Goal: Task Accomplishment & Management: Manage account settings

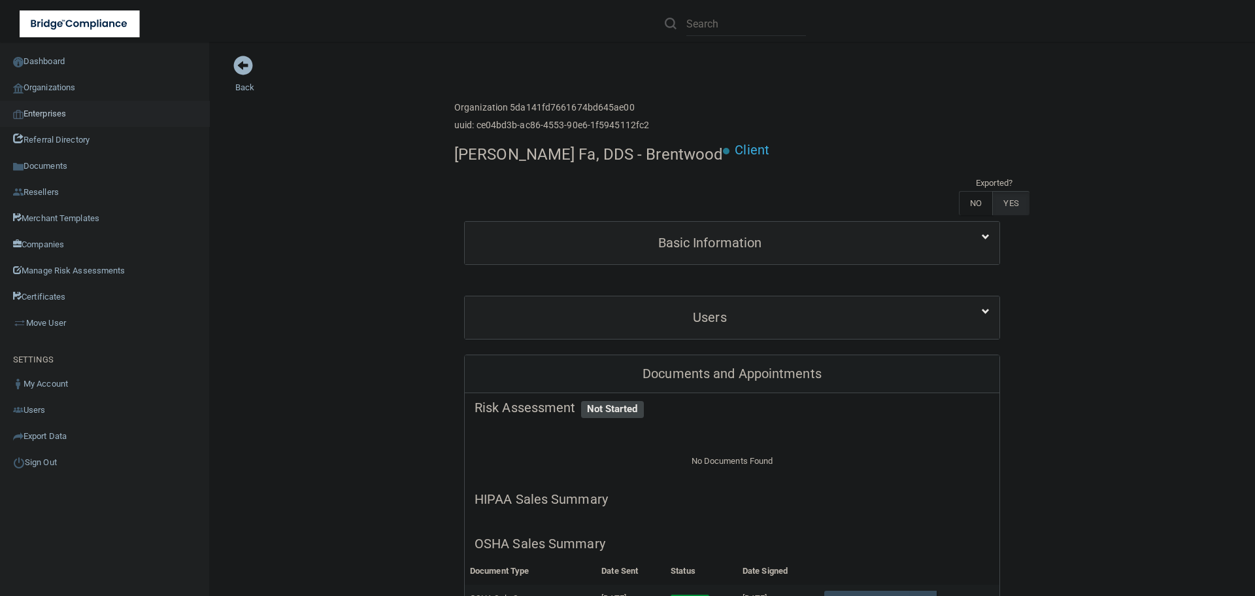
scroll to position [196, 0]
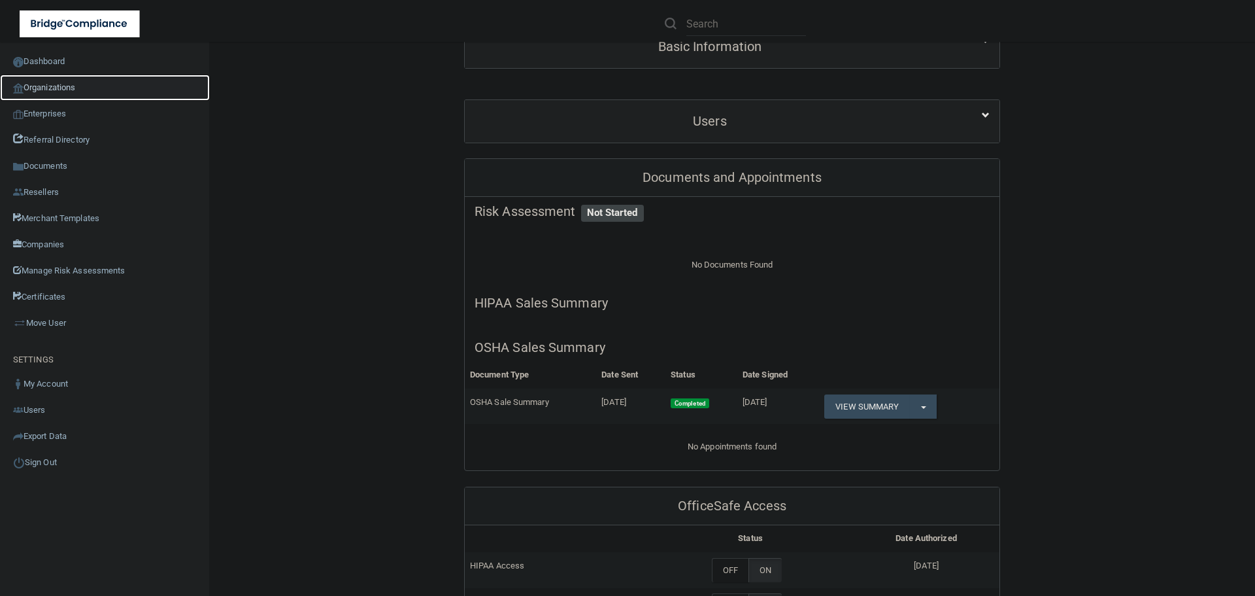
click at [86, 90] on link "Organizations" at bounding box center [105, 88] width 210 height 26
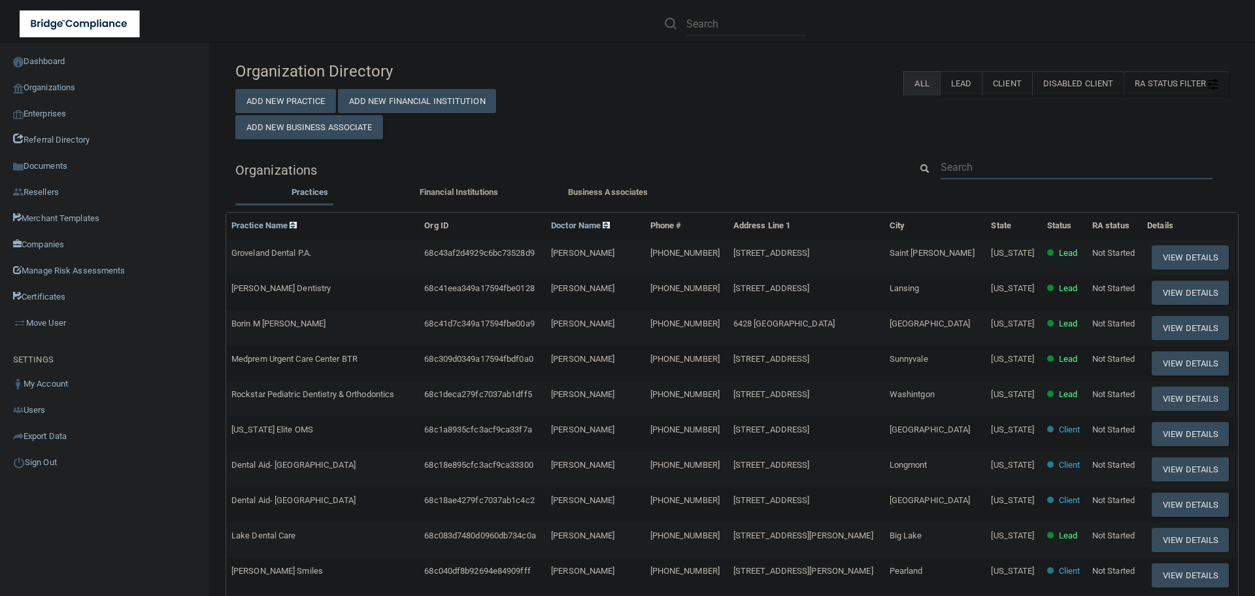
click at [954, 165] on input "text" at bounding box center [1077, 167] width 272 height 24
paste input "kari@bhoralsurgery.com"
type input "kari@bhoralsurgery.com"
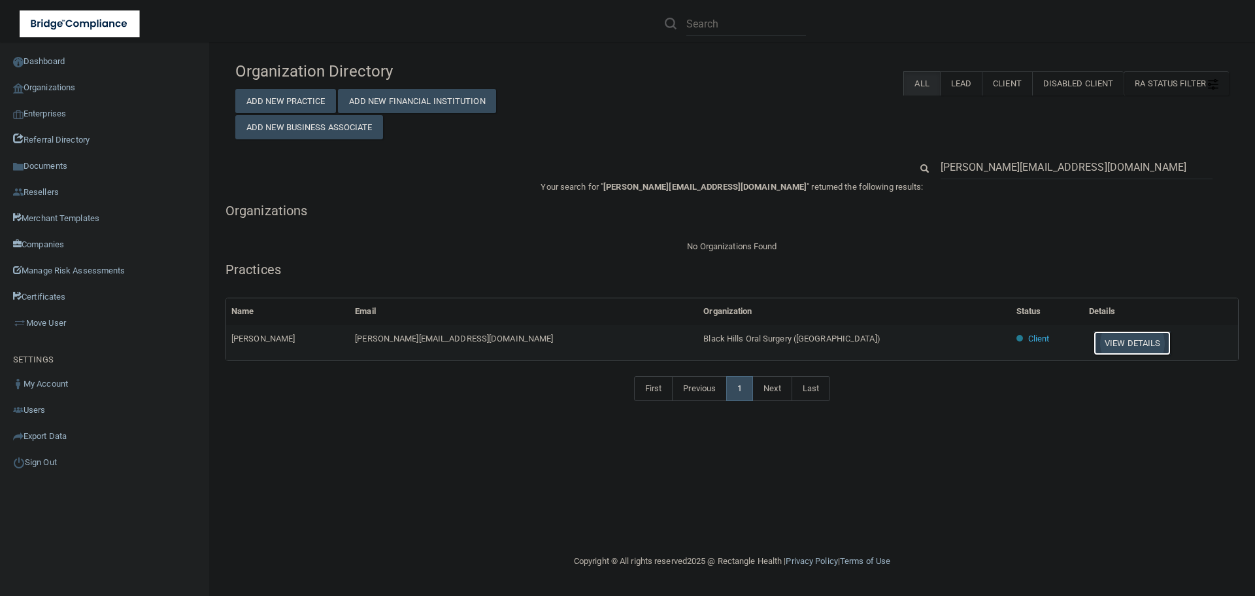
click at [1094, 342] on button "View Details" at bounding box center [1132, 343] width 77 height 24
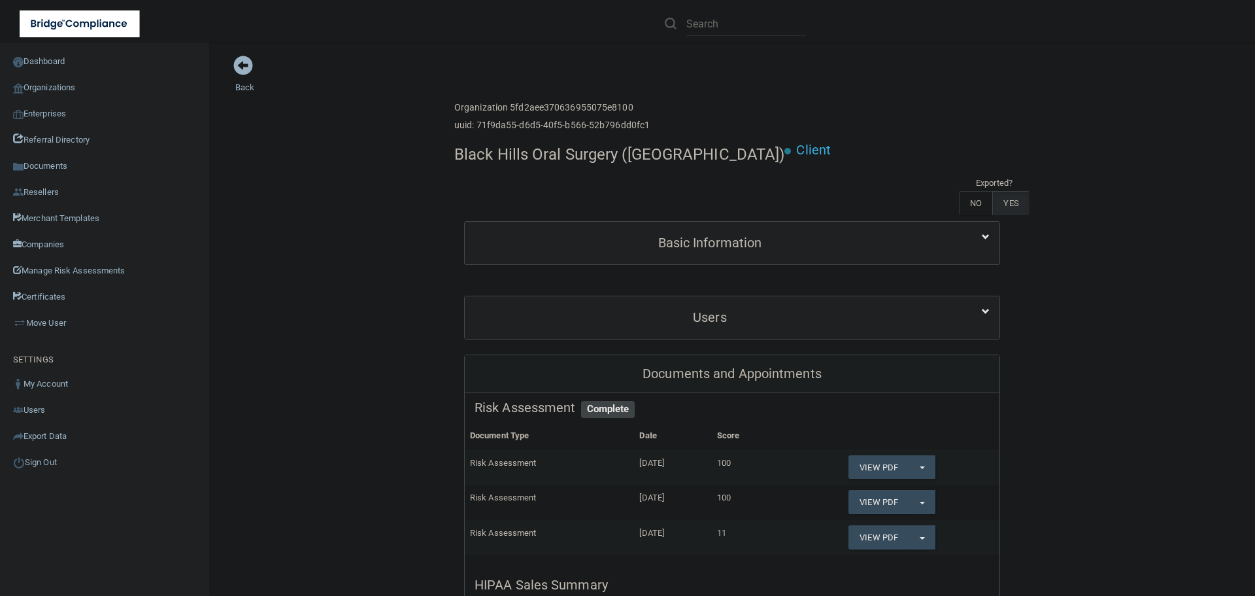
click at [551, 152] on h4 "Black Hills Oral Surgery (Rapid City)" at bounding box center [619, 154] width 330 height 17
copy div "Black Hills Oral Surgery (Rapid City)"
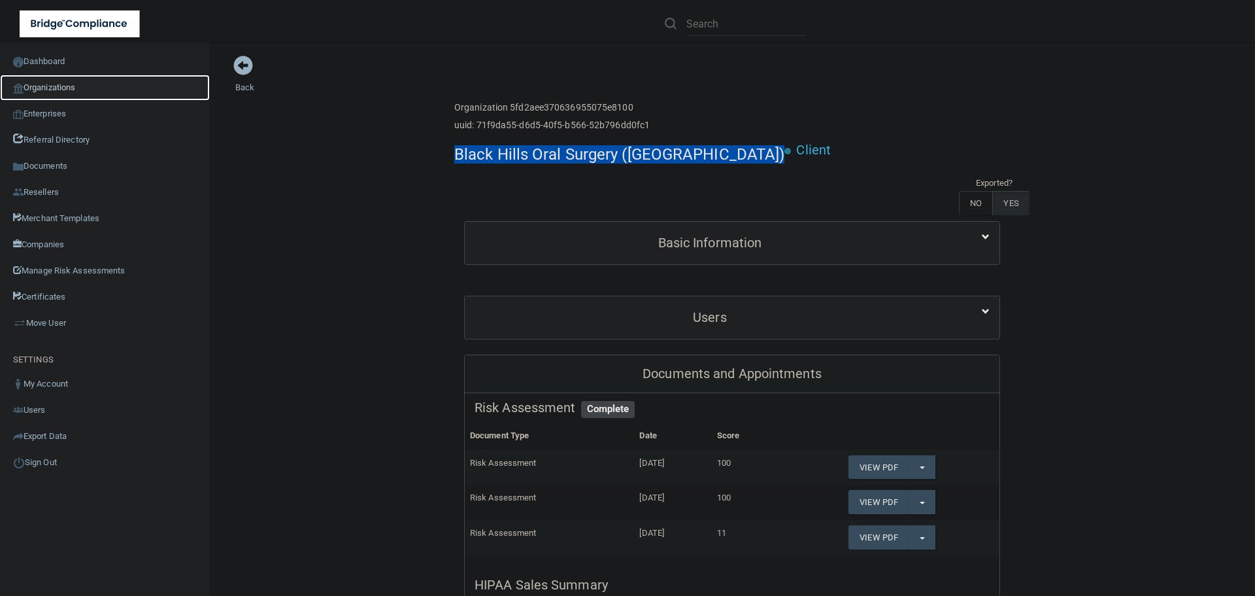
click at [69, 90] on link "Organizations" at bounding box center [105, 88] width 210 height 26
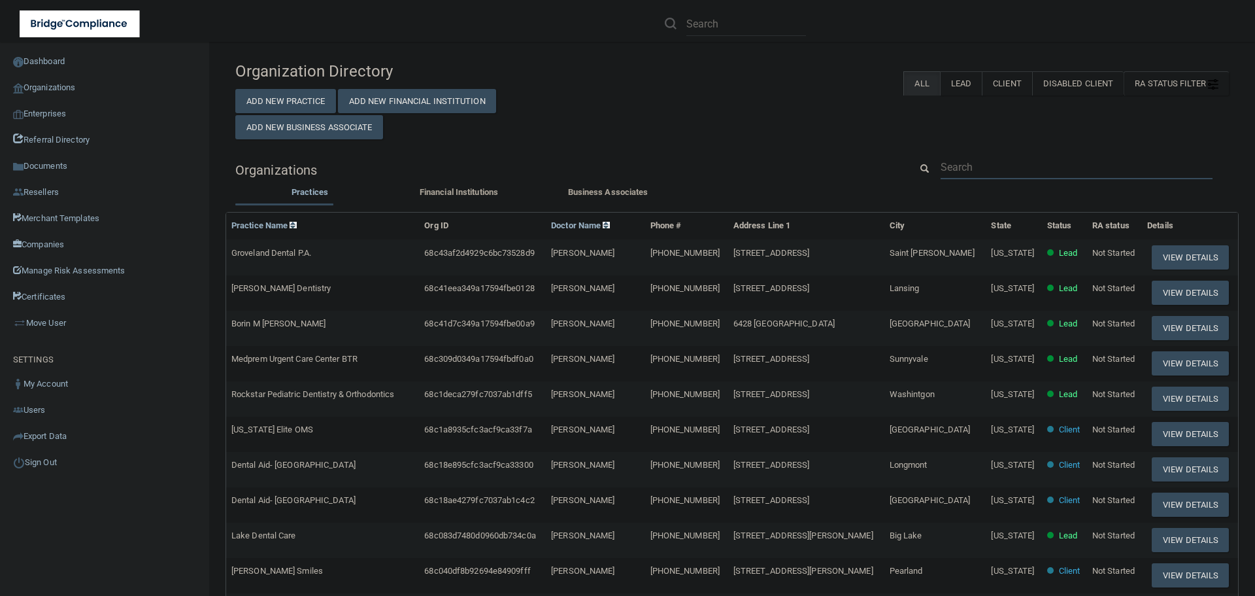
click at [959, 166] on input "text" at bounding box center [1077, 167] width 272 height 24
paste input "[EMAIL_ADDRESS][DOMAIN_NAME]"
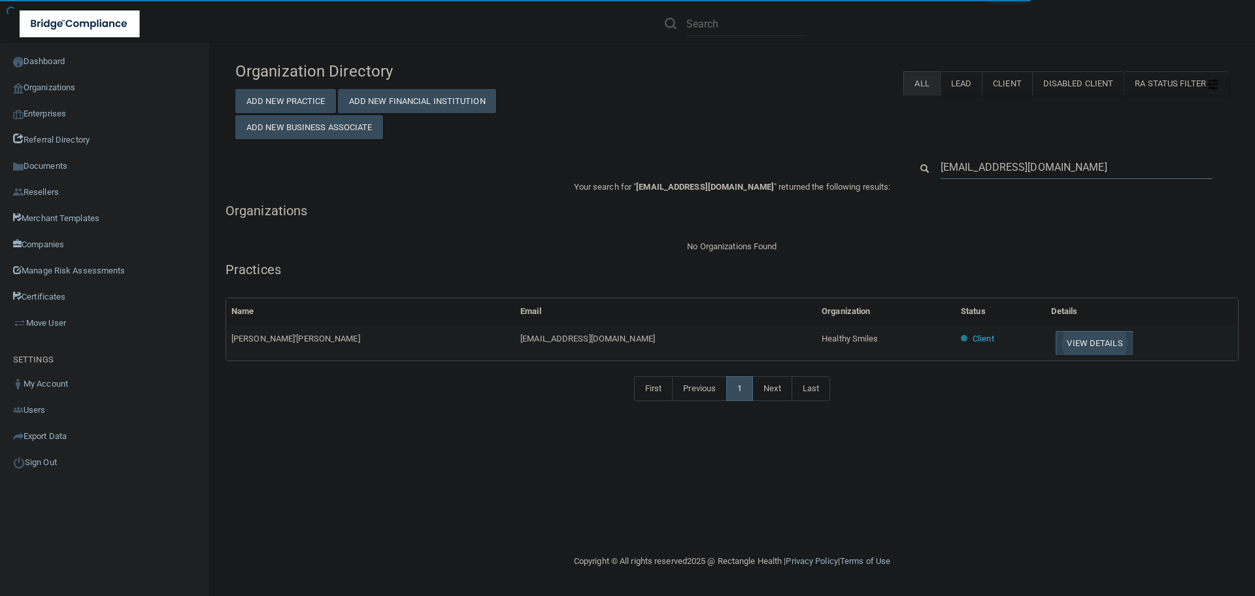
type input "[EMAIL_ADDRESS][DOMAIN_NAME]"
click at [1056, 339] on button "View Details" at bounding box center [1094, 343] width 77 height 24
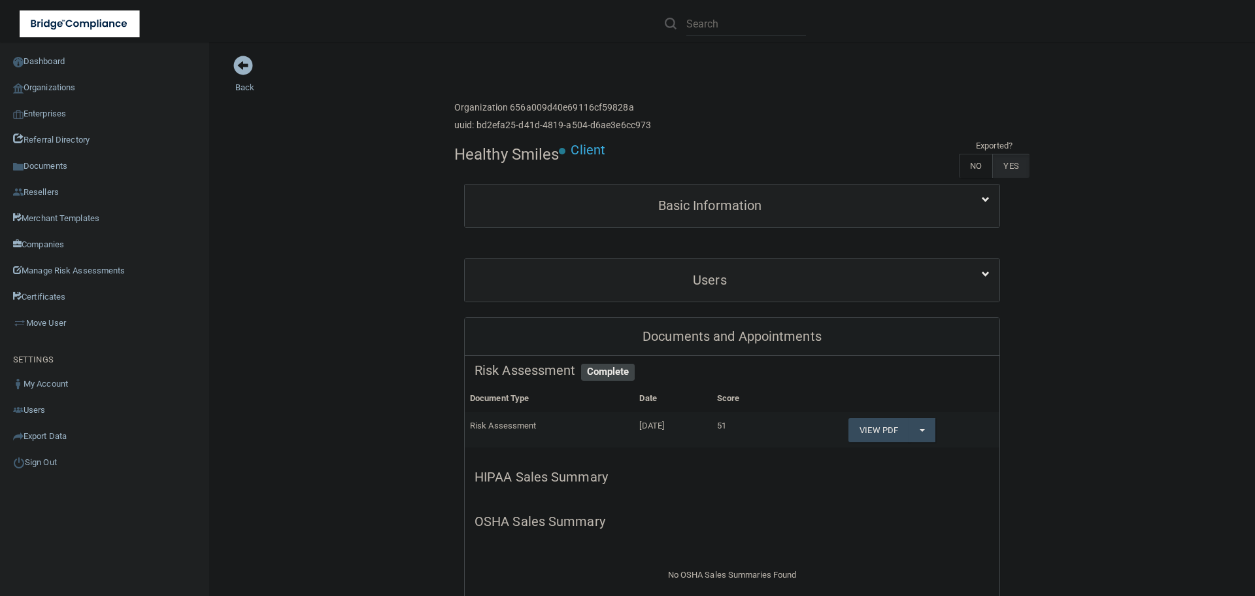
click at [619, 221] on div "Basic Information" at bounding box center [732, 205] width 535 height 42
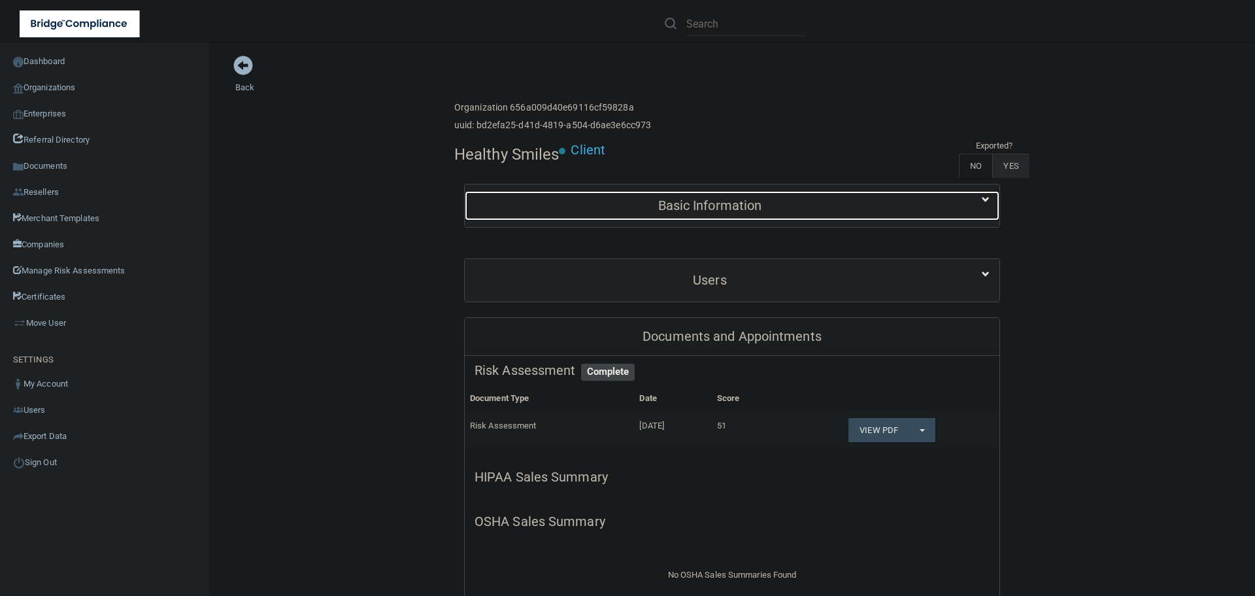
click at [652, 210] on h5 "Basic Information" at bounding box center [710, 205] width 471 height 14
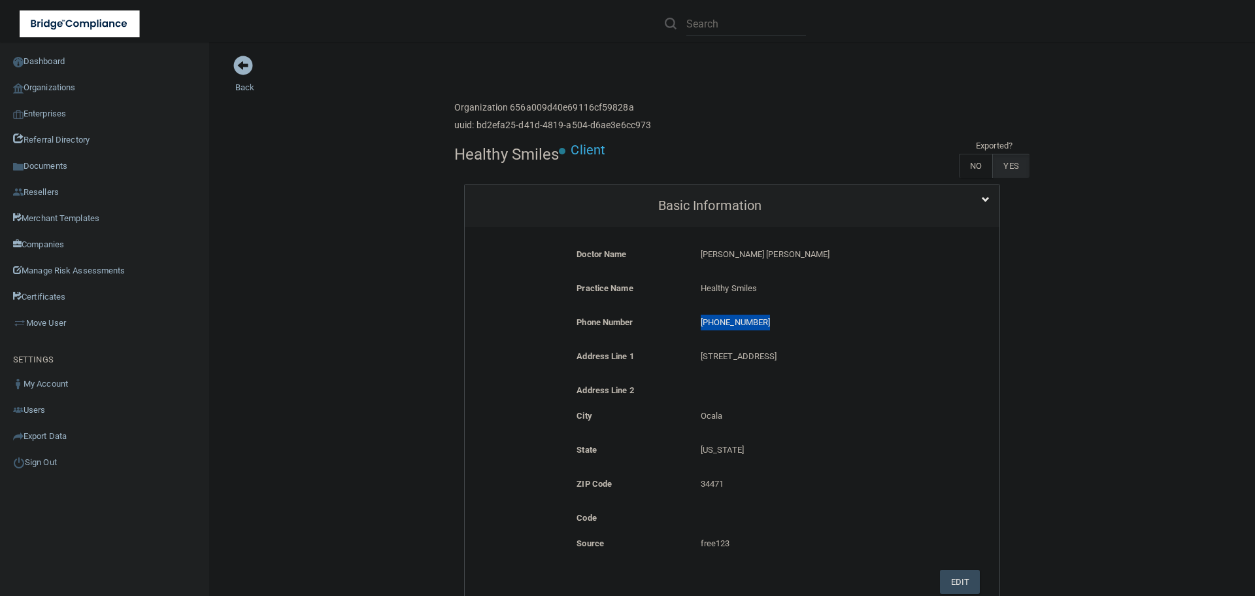
drag, startPoint x: 765, startPoint y: 320, endPoint x: 694, endPoint y: 319, distance: 71.9
click at [694, 319] on div "(352) 732-5437 (352) 732-5437" at bounding box center [815, 326] width 248 height 24
copy p "(352) 732-5437"
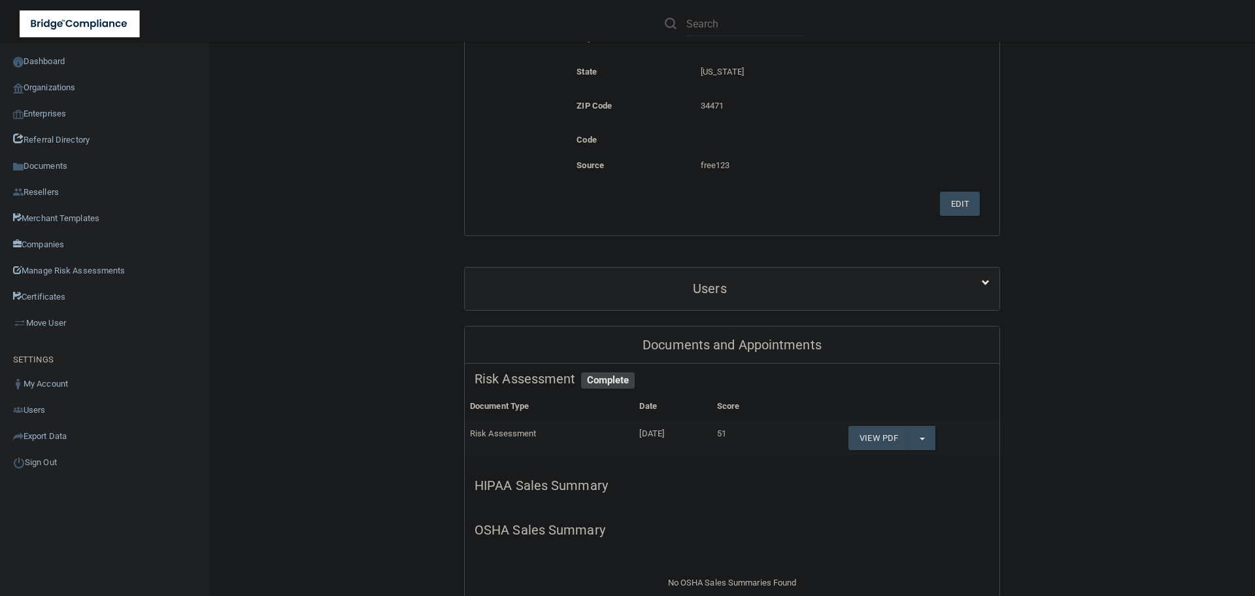
scroll to position [392, 0]
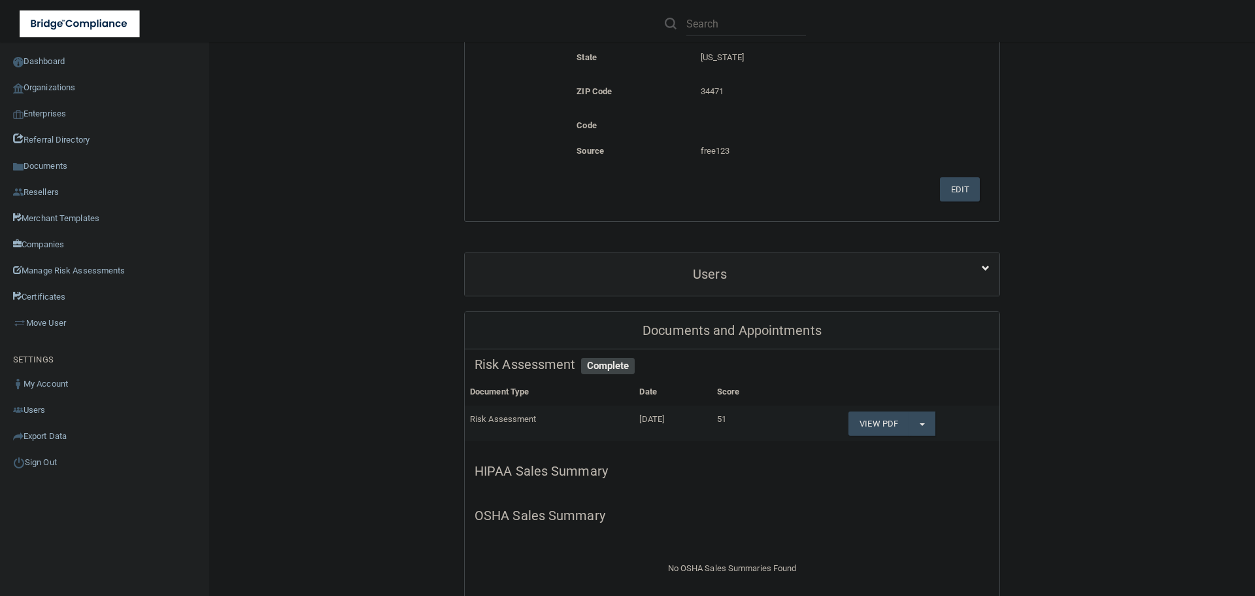
click at [825, 294] on div "Users" at bounding box center [732, 274] width 535 height 42
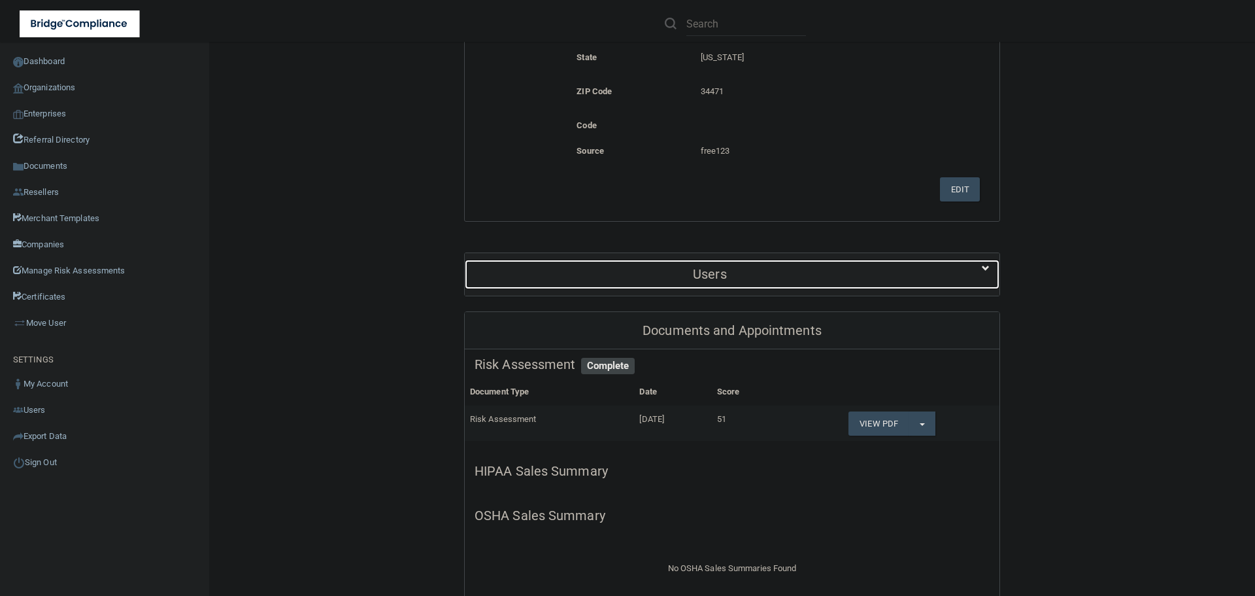
click at [826, 286] on div "Users" at bounding box center [710, 274] width 490 height 29
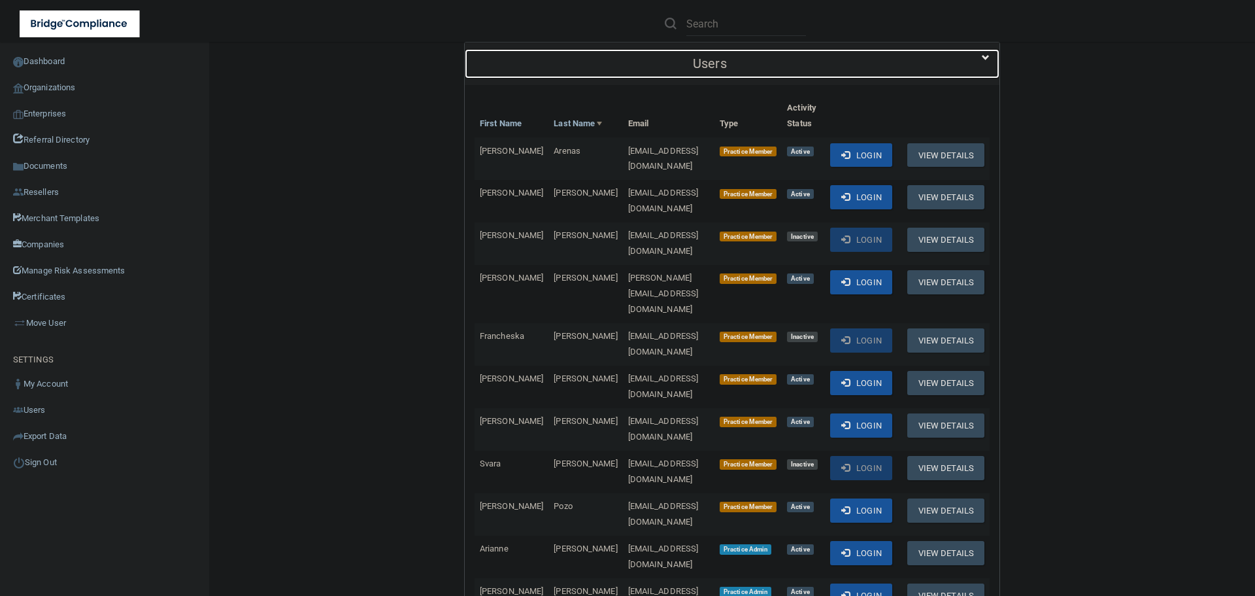
scroll to position [654, 0]
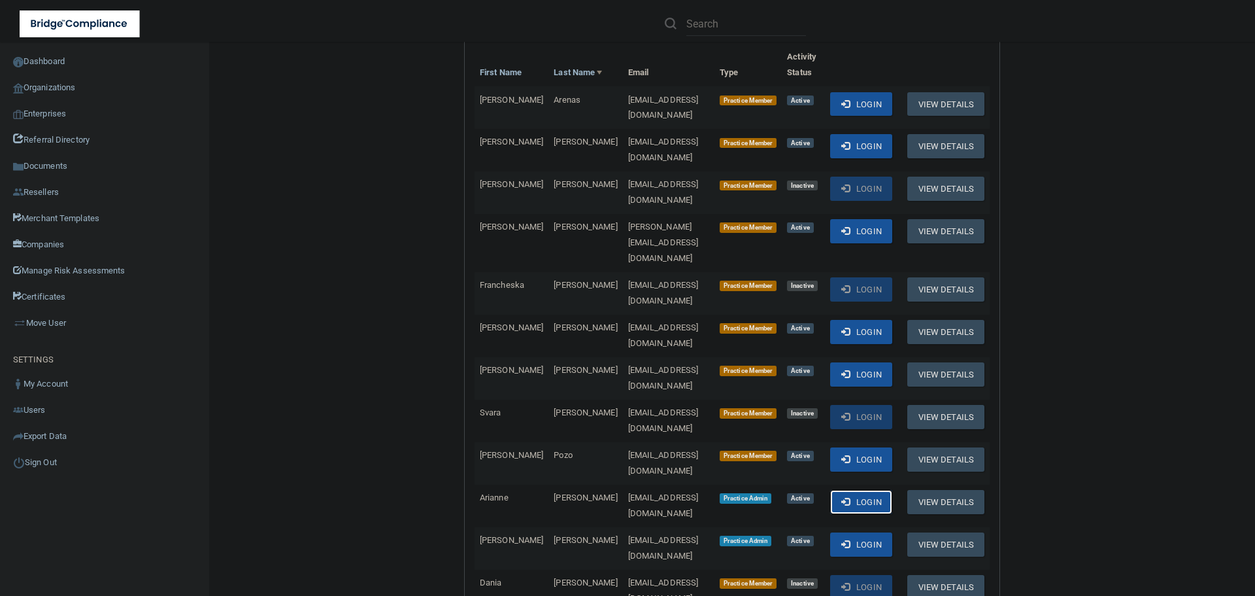
click at [878, 490] on button "Login" at bounding box center [861, 502] width 62 height 24
click at [63, 84] on link "Organizations" at bounding box center [105, 88] width 210 height 26
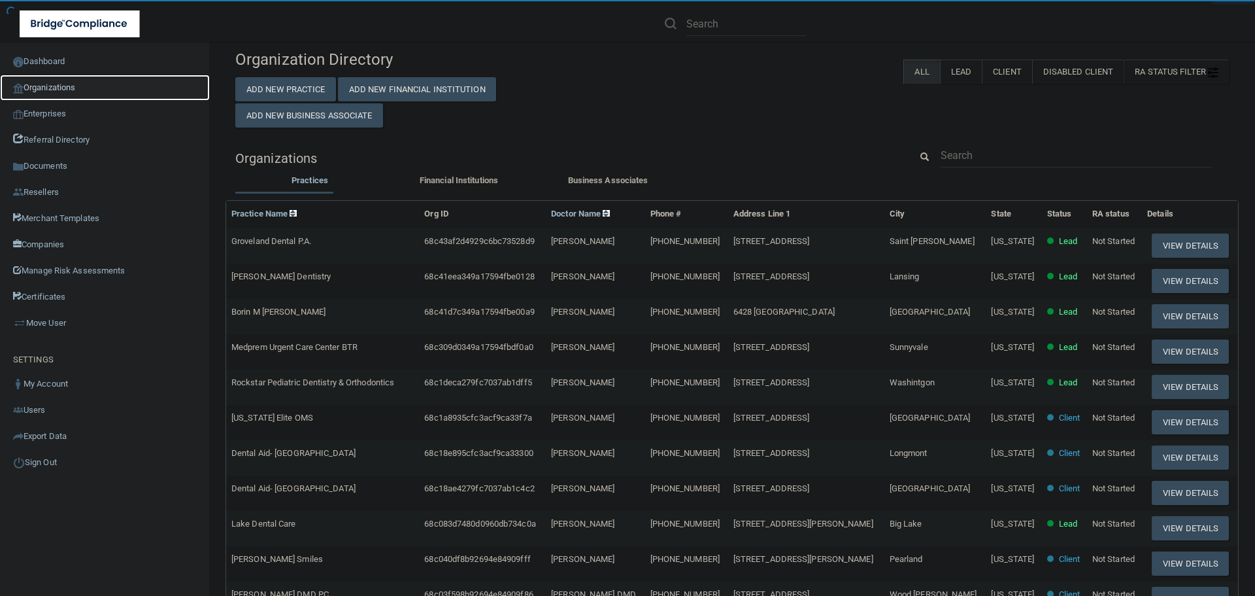
scroll to position [5, 0]
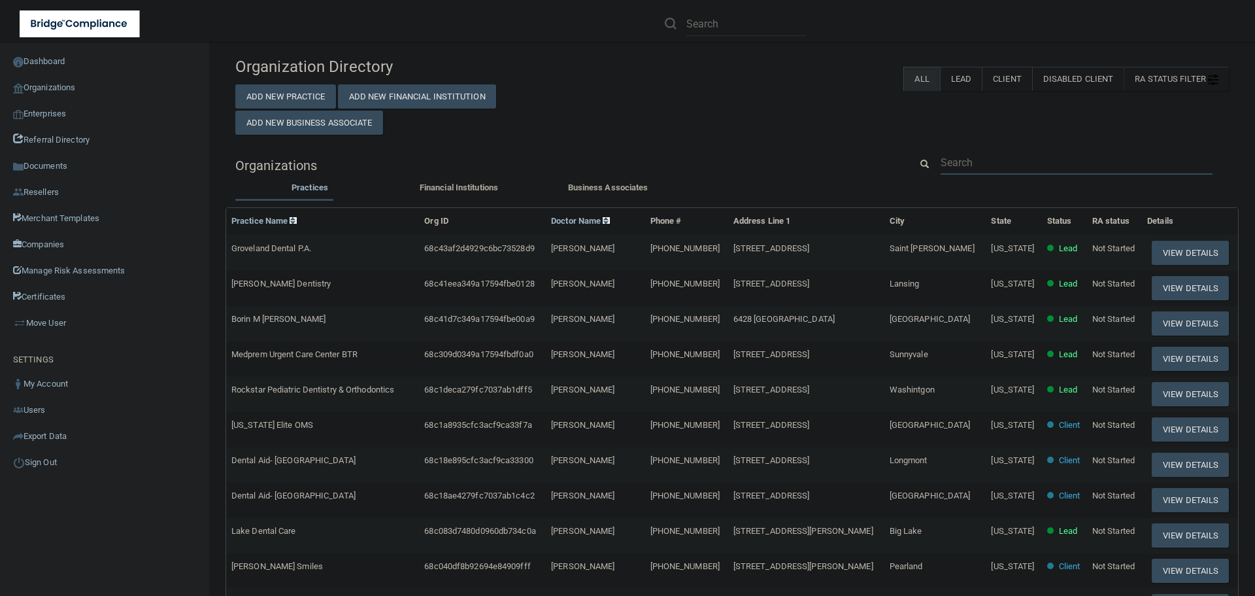
click at [1009, 151] on input "text" at bounding box center [1077, 162] width 272 height 24
paste input "laneylane2005@gmail.com"
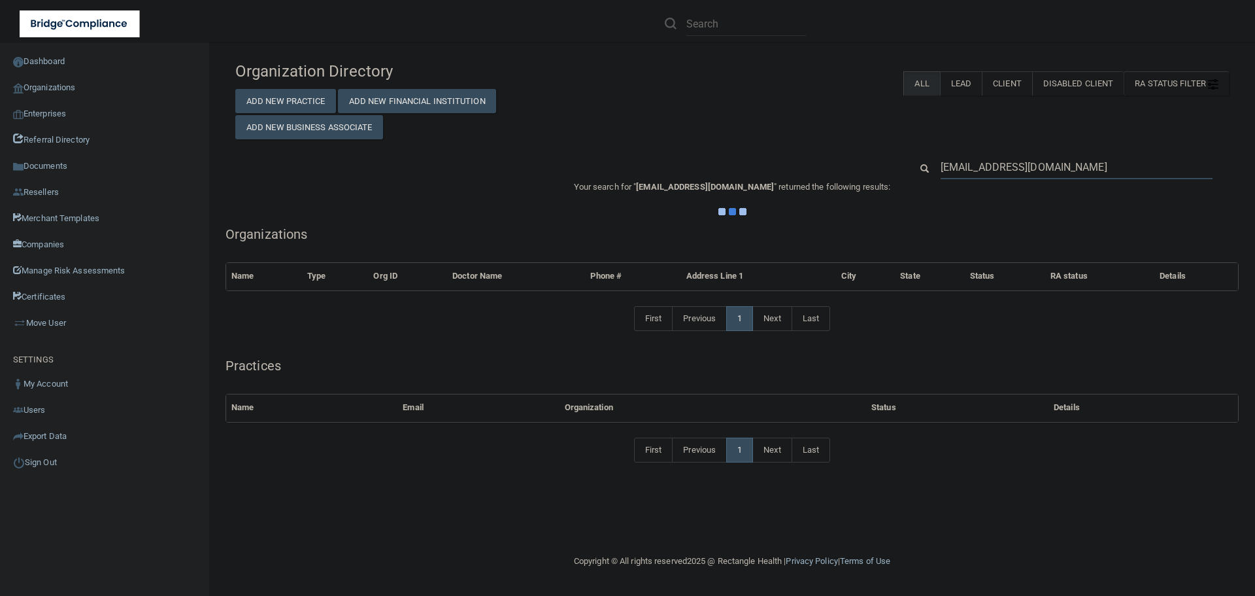
scroll to position [0, 0]
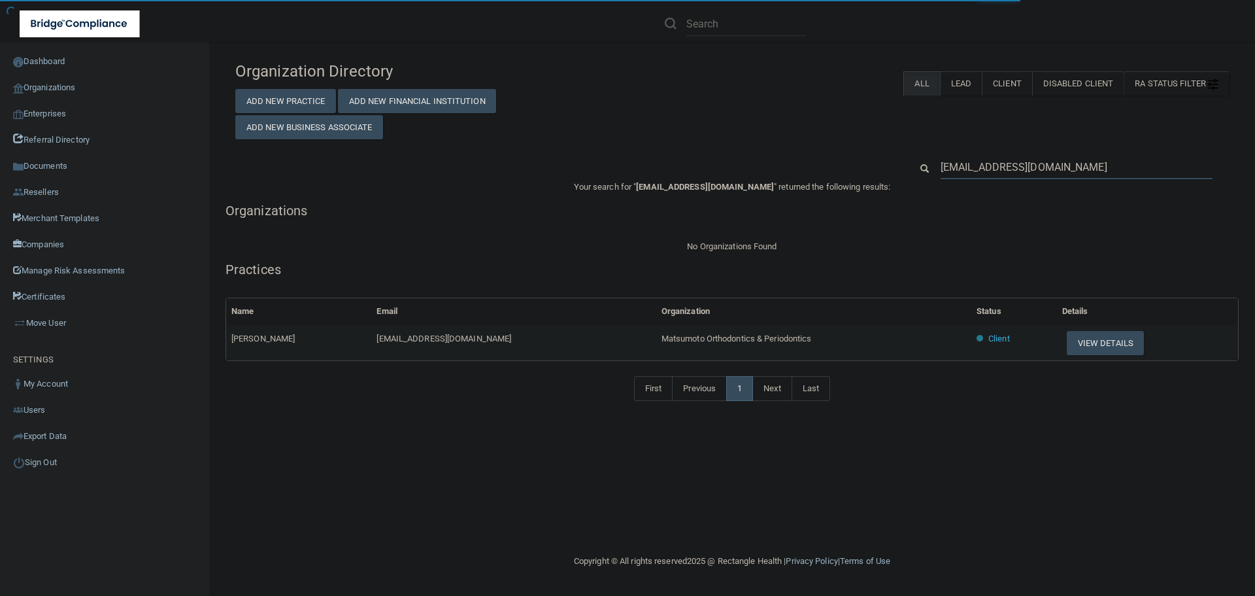
type input "laneylane2005@gmail.com"
click at [665, 339] on span "Matsumoto Orthodontics & Periodontics" at bounding box center [737, 338] width 150 height 10
click at [666, 339] on span "Matsumoto Orthodontics & Periodontics" at bounding box center [737, 338] width 150 height 10
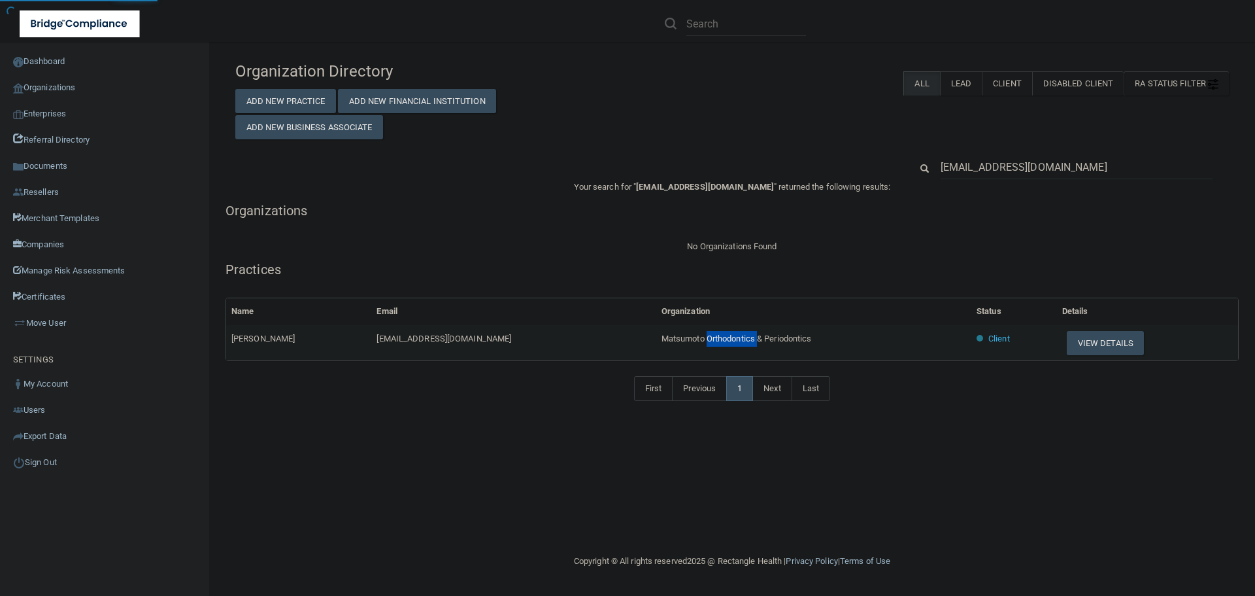
click at [666, 339] on span "Matsumoto Orthodontics & Periodontics" at bounding box center [737, 338] width 150 height 10
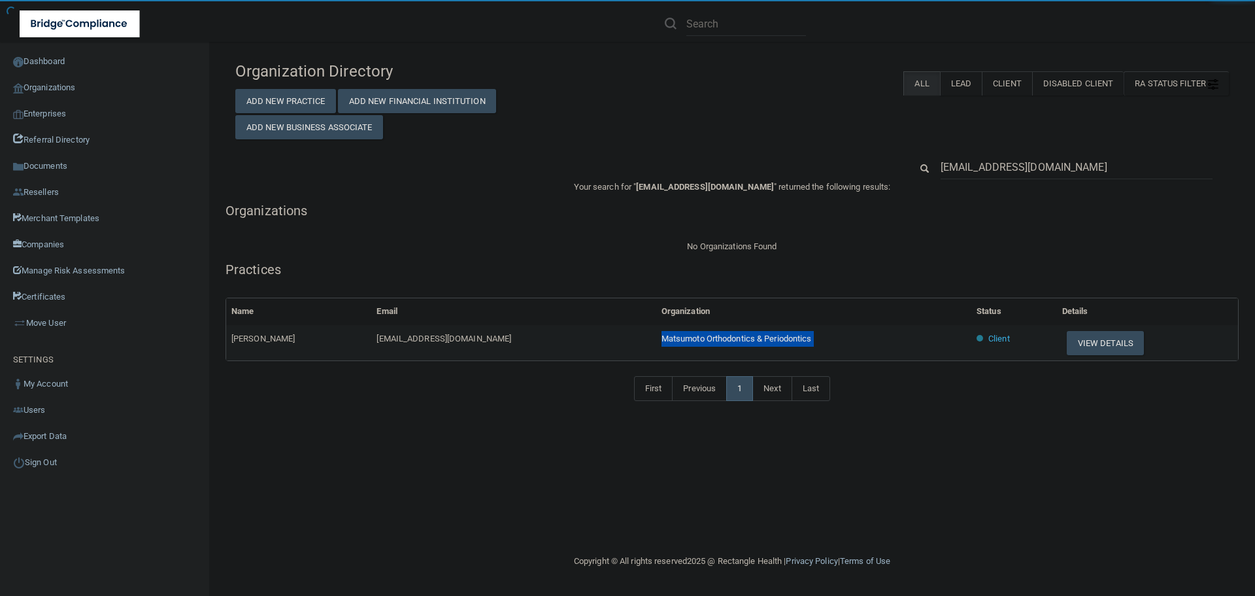
click at [666, 339] on span "Matsumoto Orthodontics & Periodontics" at bounding box center [737, 338] width 150 height 10
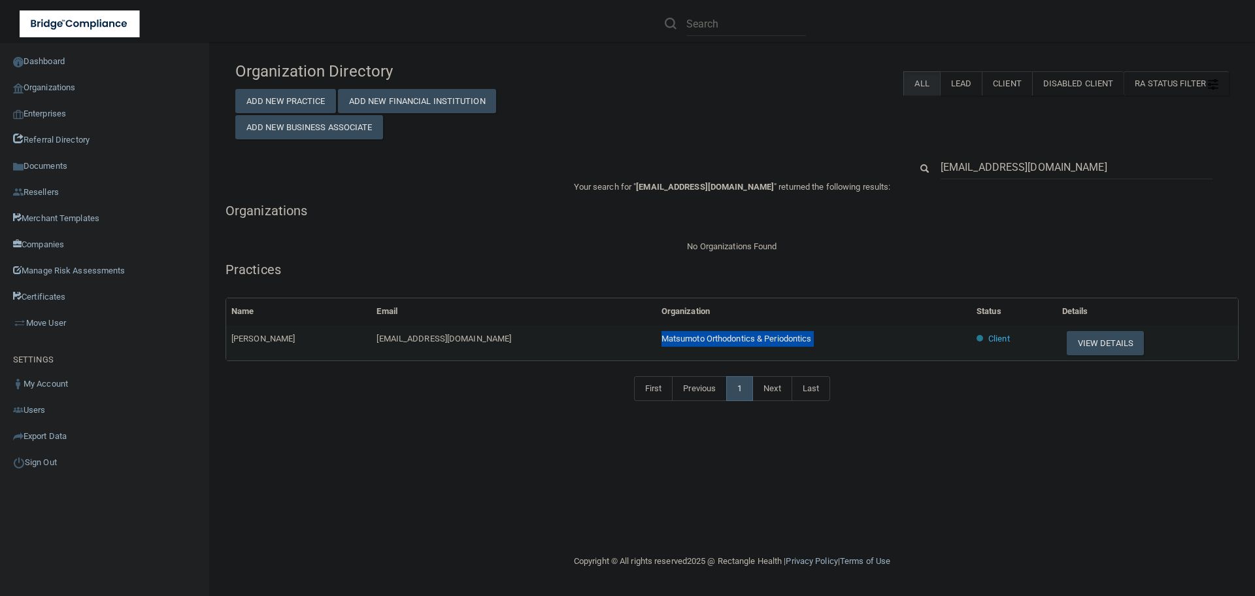
copy tr "Matsumoto Orthodontics & Periodontics"
click at [1090, 348] on button "View Details" at bounding box center [1105, 343] width 77 height 24
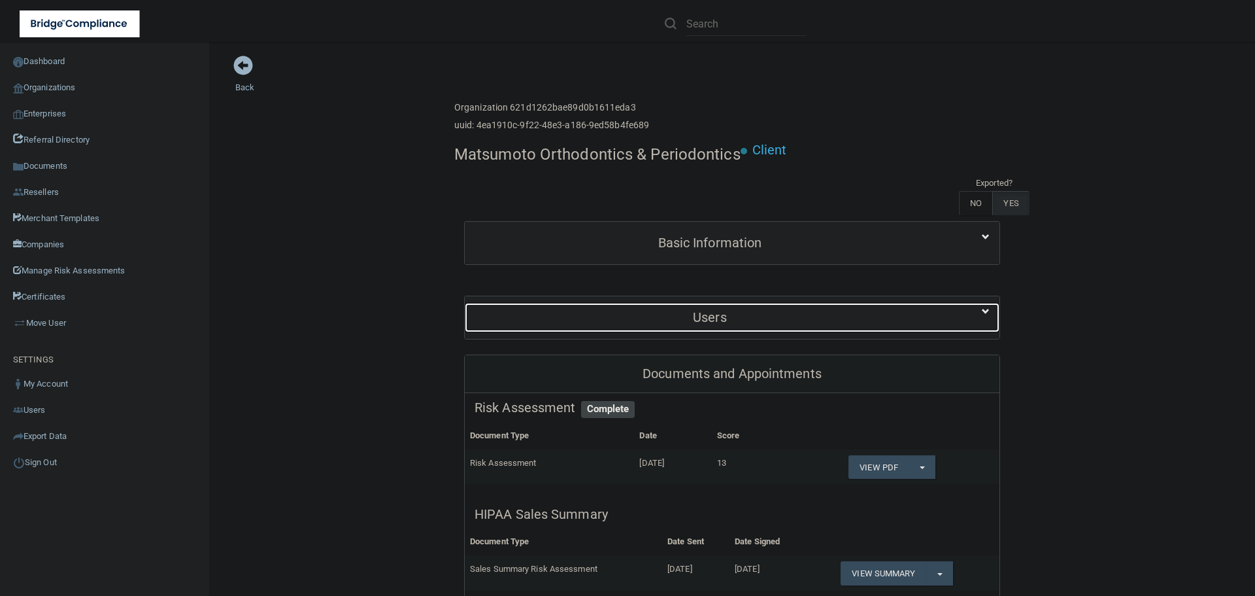
click at [777, 312] on h5 "Users" at bounding box center [710, 317] width 471 height 14
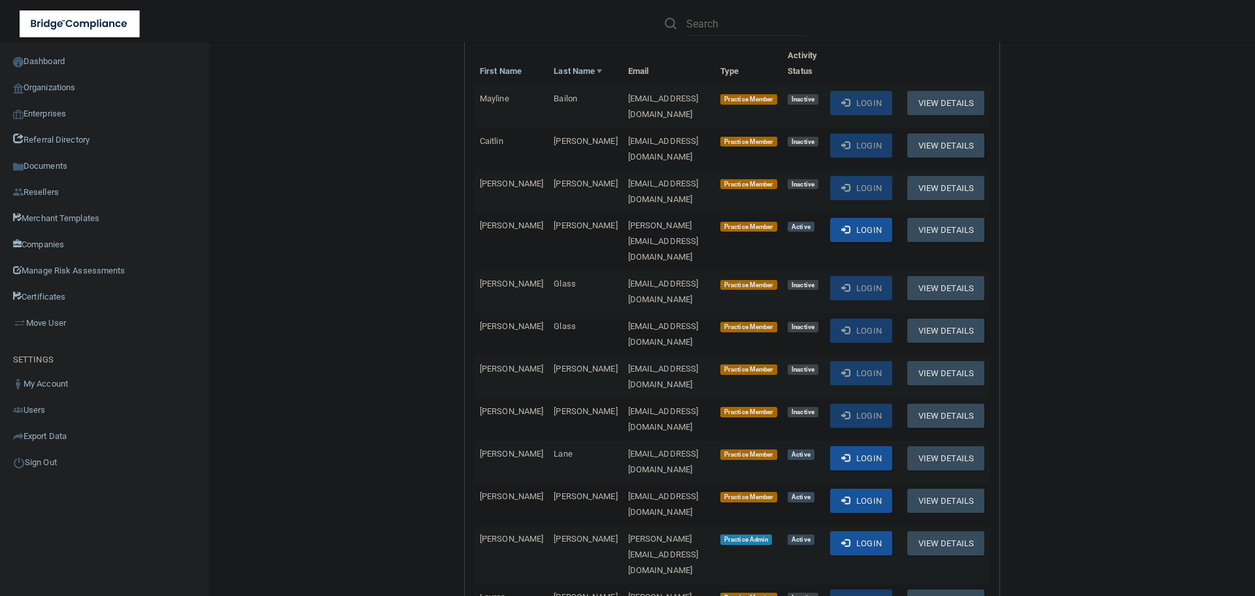
scroll to position [392, 0]
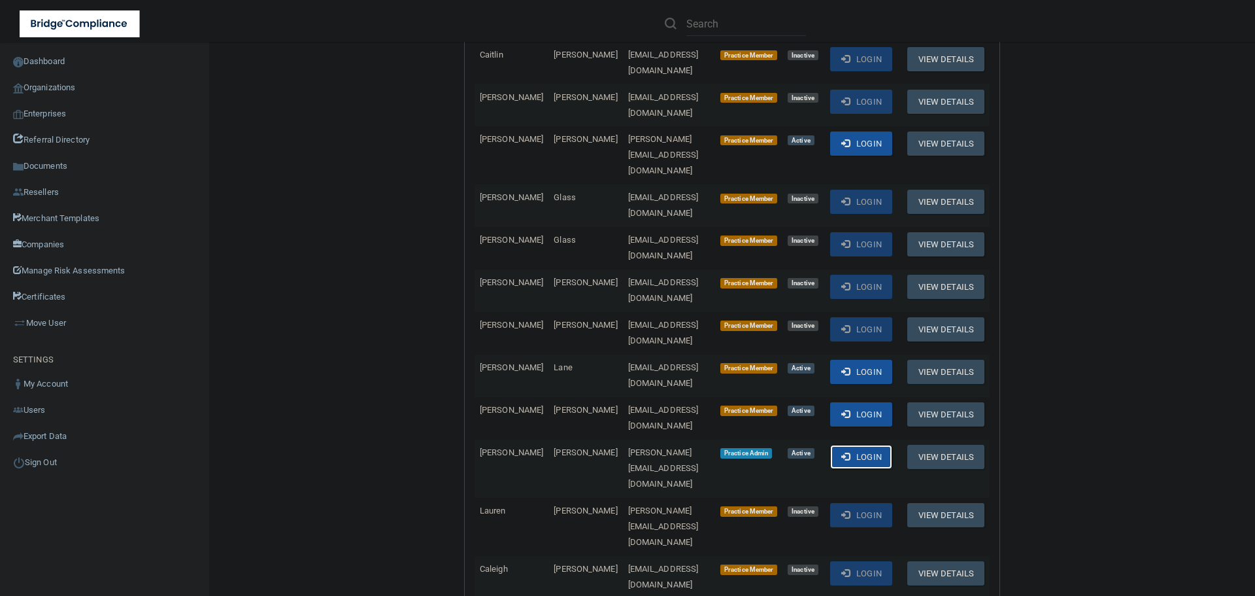
click at [879, 445] on button "Login" at bounding box center [861, 457] width 62 height 24
click at [83, 90] on link "Organizations" at bounding box center [105, 88] width 210 height 26
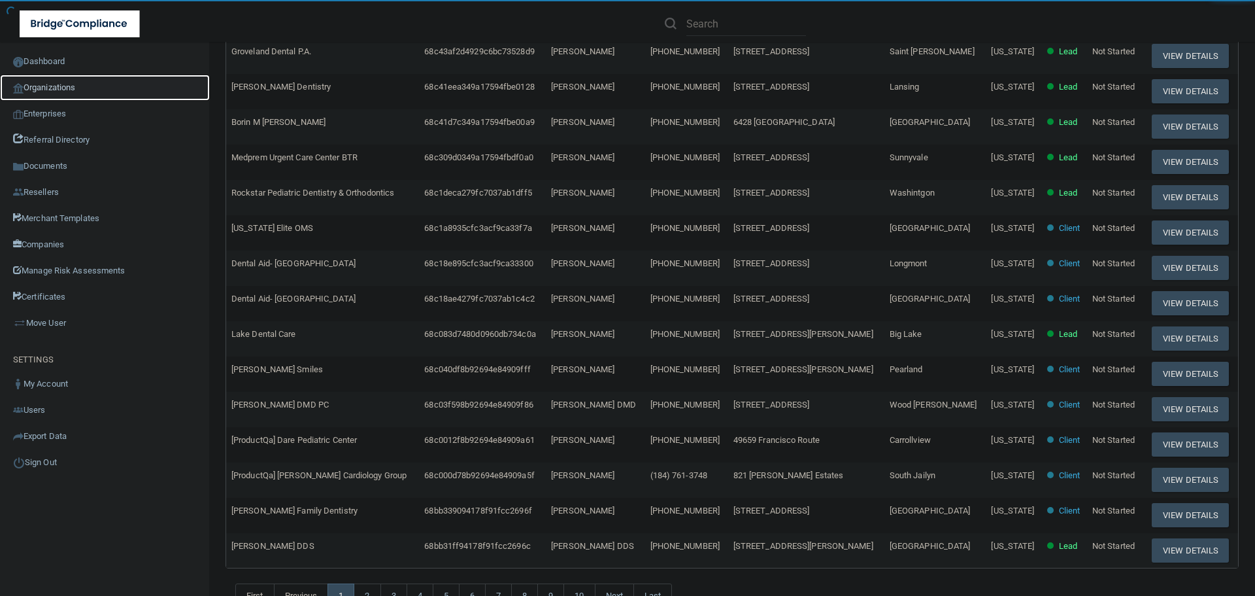
scroll to position [5, 0]
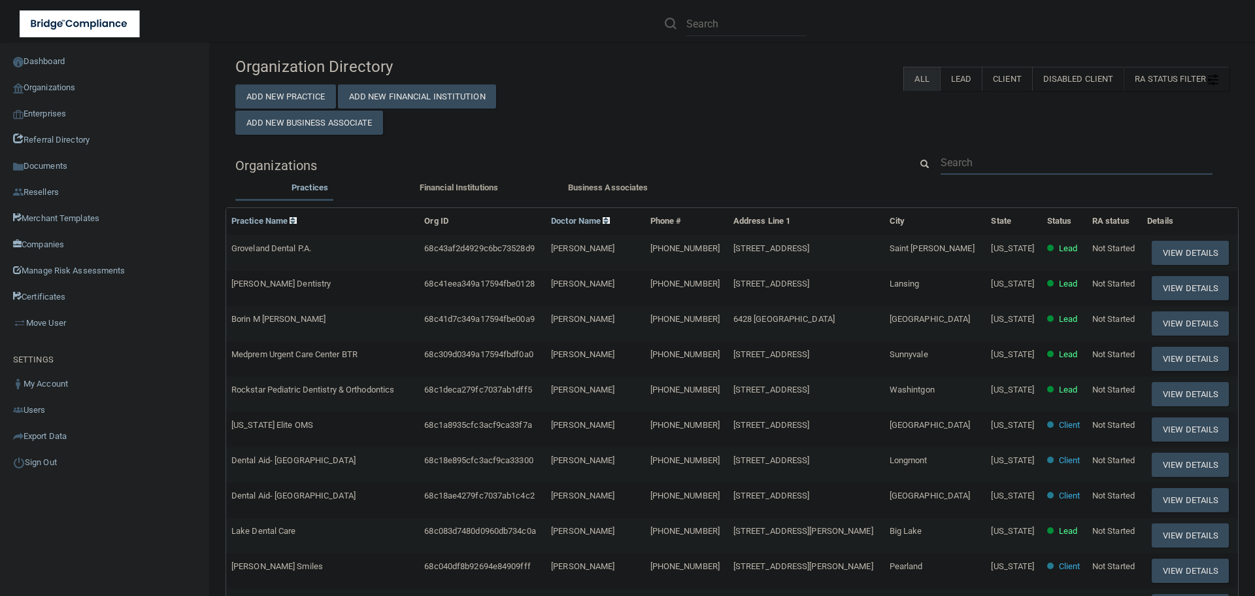
click at [998, 167] on input "text" at bounding box center [1077, 162] width 272 height 24
paste input "brittany.hartwig16@gmail.com"
type input "brittany.hartwig16@gmail.com"
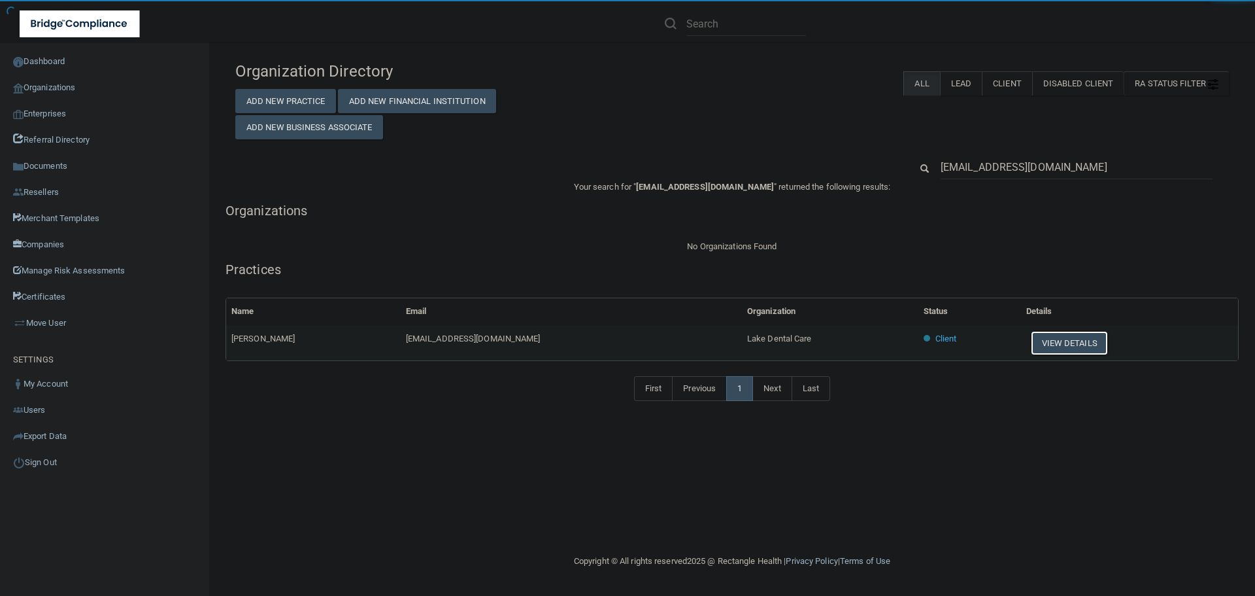
click at [1043, 346] on button "View Details" at bounding box center [1069, 343] width 77 height 24
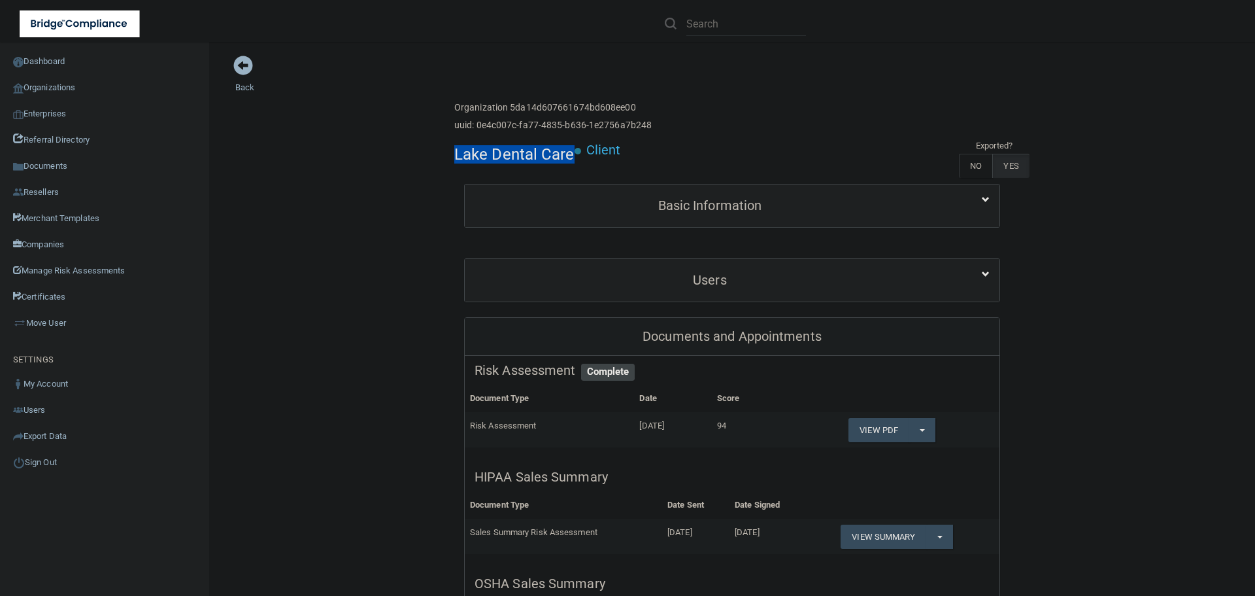
drag, startPoint x: 569, startPoint y: 158, endPoint x: 446, endPoint y: 146, distance: 123.5
copy h4 "Lake Dental Care"
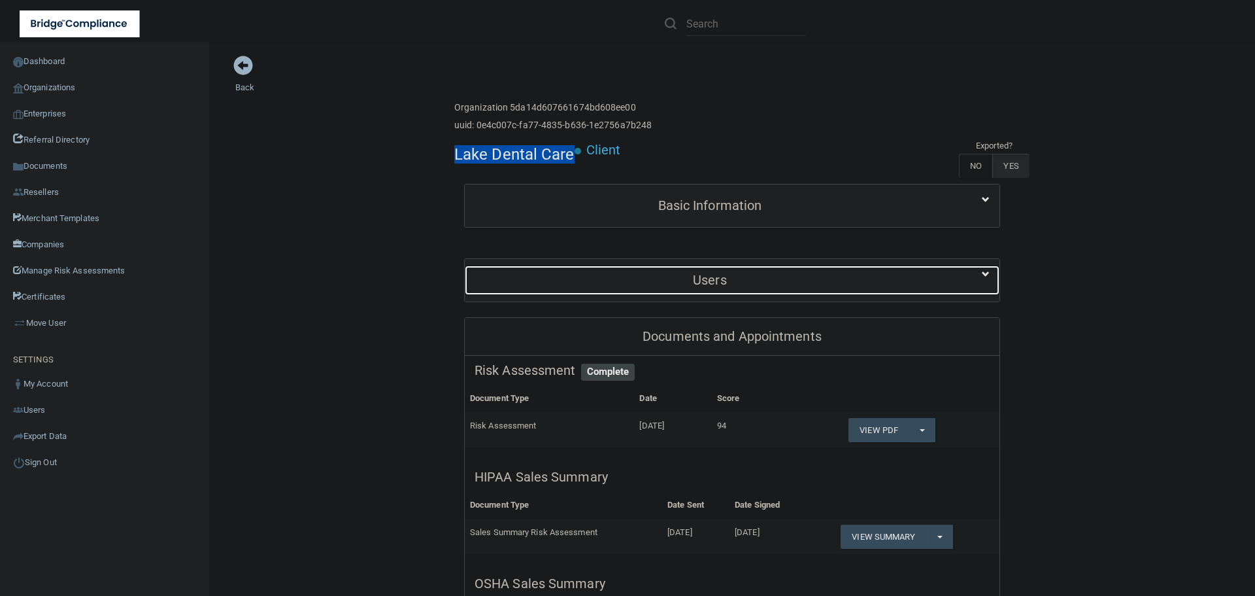
click at [615, 282] on h5 "Users" at bounding box center [710, 280] width 471 height 14
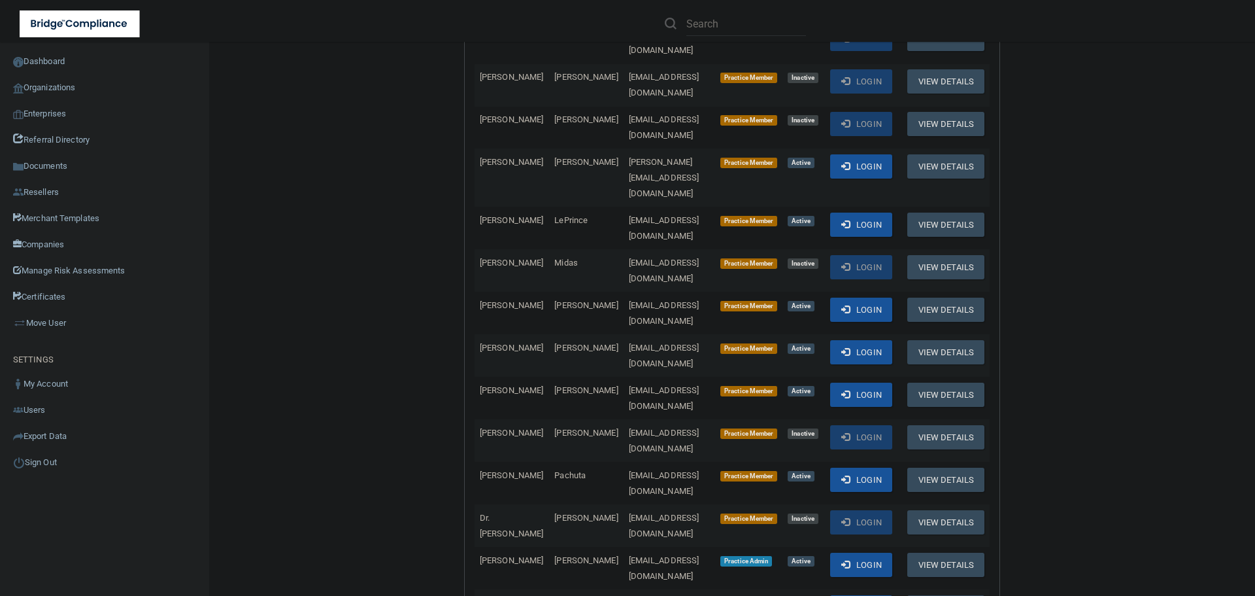
scroll to position [1307, 0]
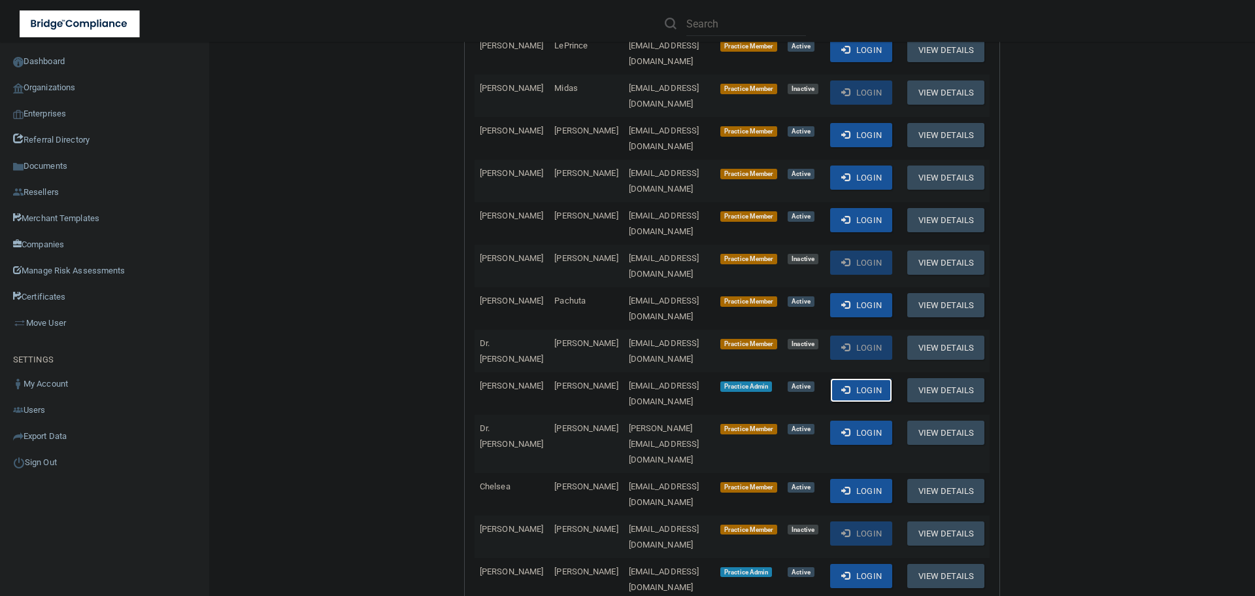
click at [865, 378] on button "Login" at bounding box center [861, 390] width 62 height 24
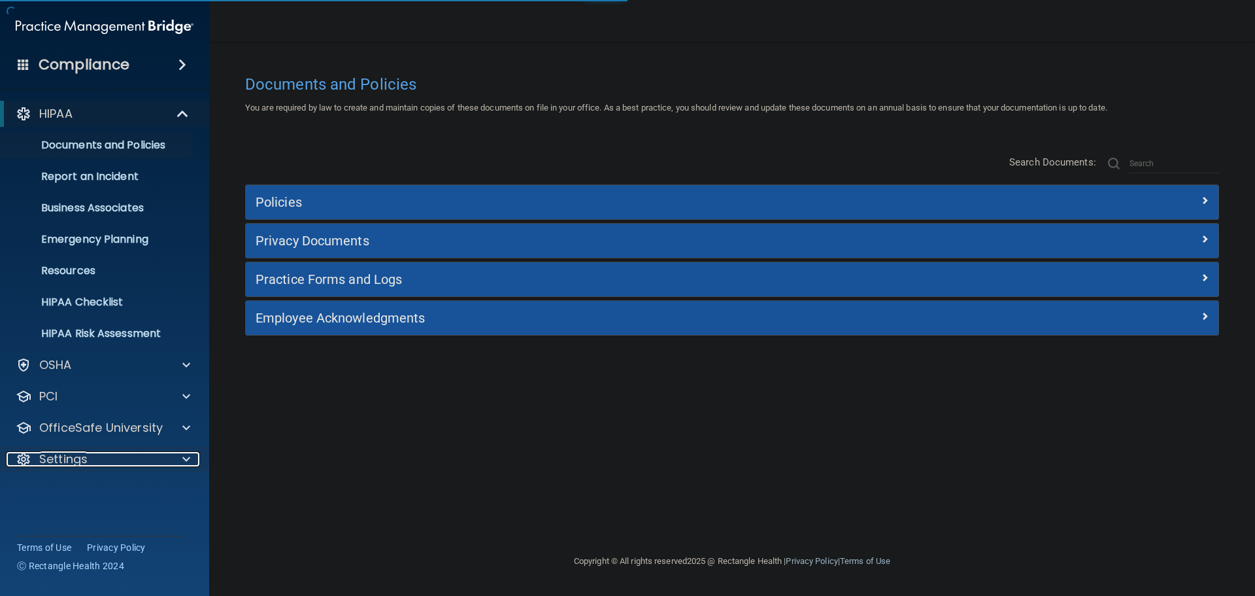
click at [180, 452] on div at bounding box center [183, 459] width 33 height 16
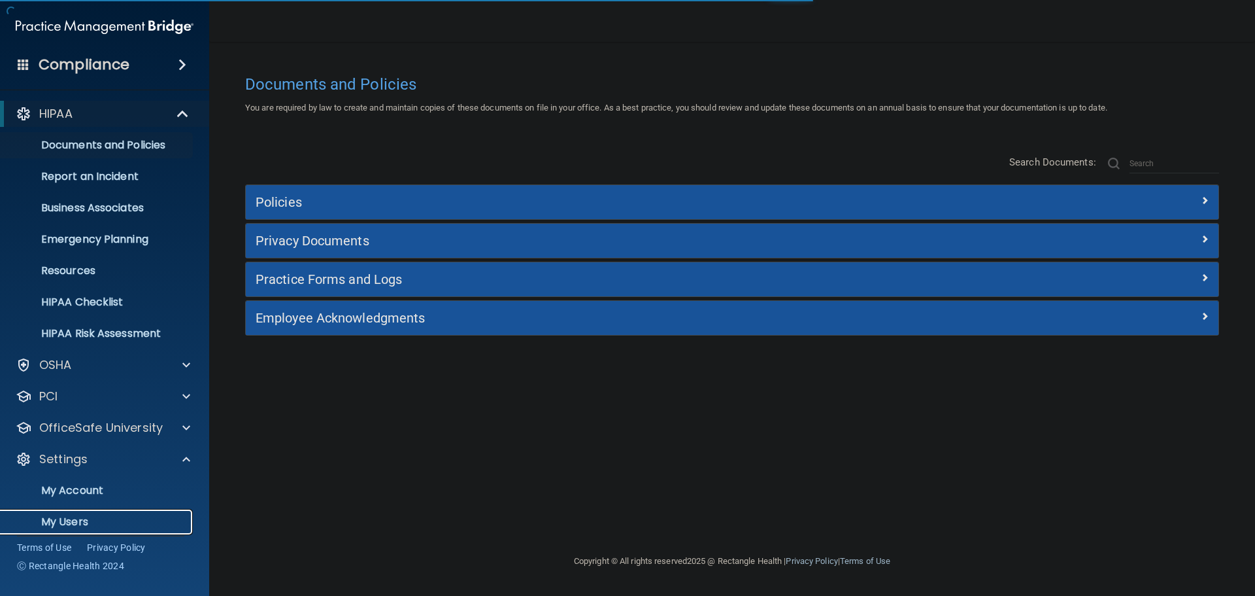
click at [71, 524] on p "My Users" at bounding box center [97, 521] width 178 height 13
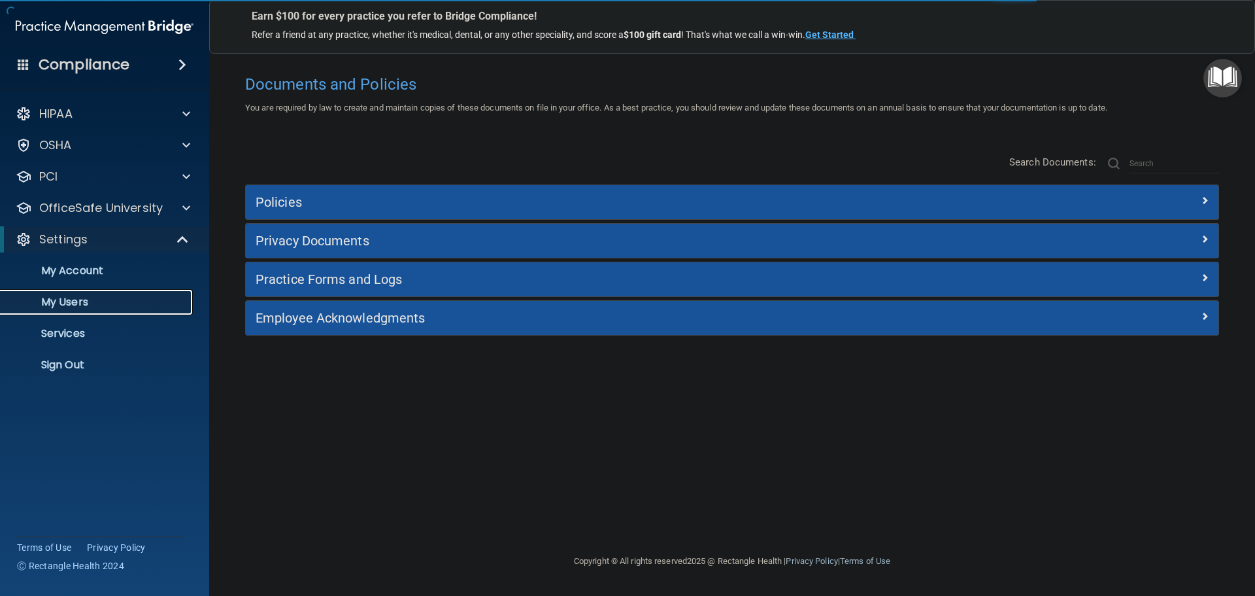
select select "20"
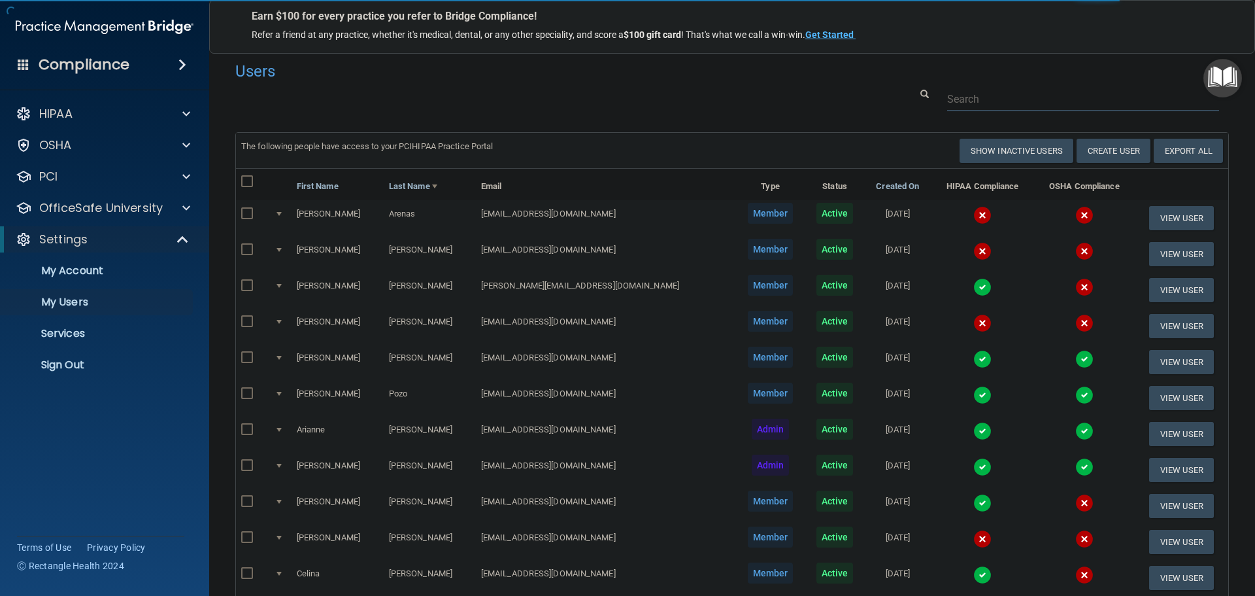
click at [963, 98] on input "text" at bounding box center [1083, 99] width 272 height 24
paste input "[EMAIL_ADDRESS][DOMAIN_NAME]"
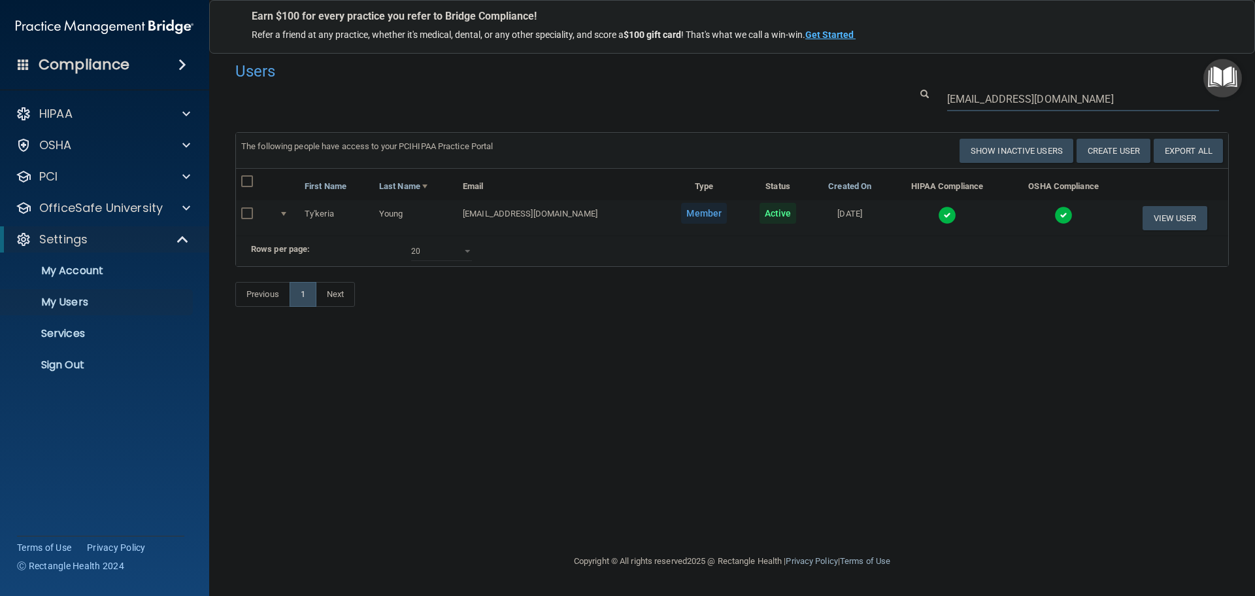
type input "[EMAIL_ADDRESS][DOMAIN_NAME]"
click at [938, 212] on img at bounding box center [947, 215] width 18 height 18
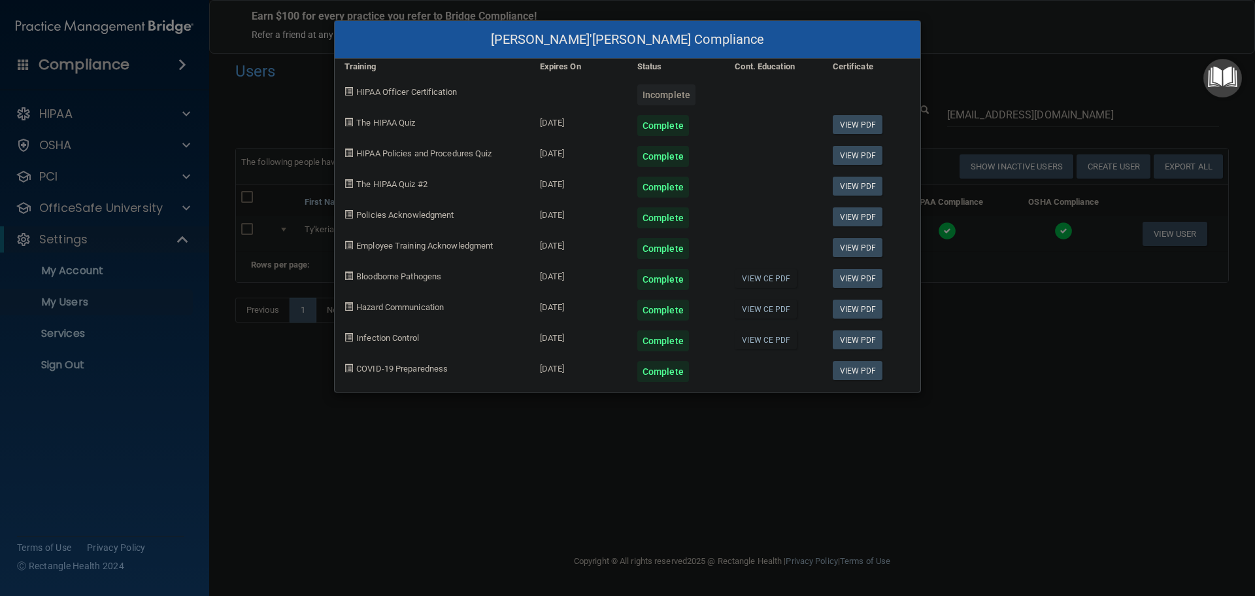
click at [1002, 357] on div "[PERSON_NAME]'[PERSON_NAME] Compliance Training Expires On Status Cont. Educati…" at bounding box center [627, 298] width 1255 height 596
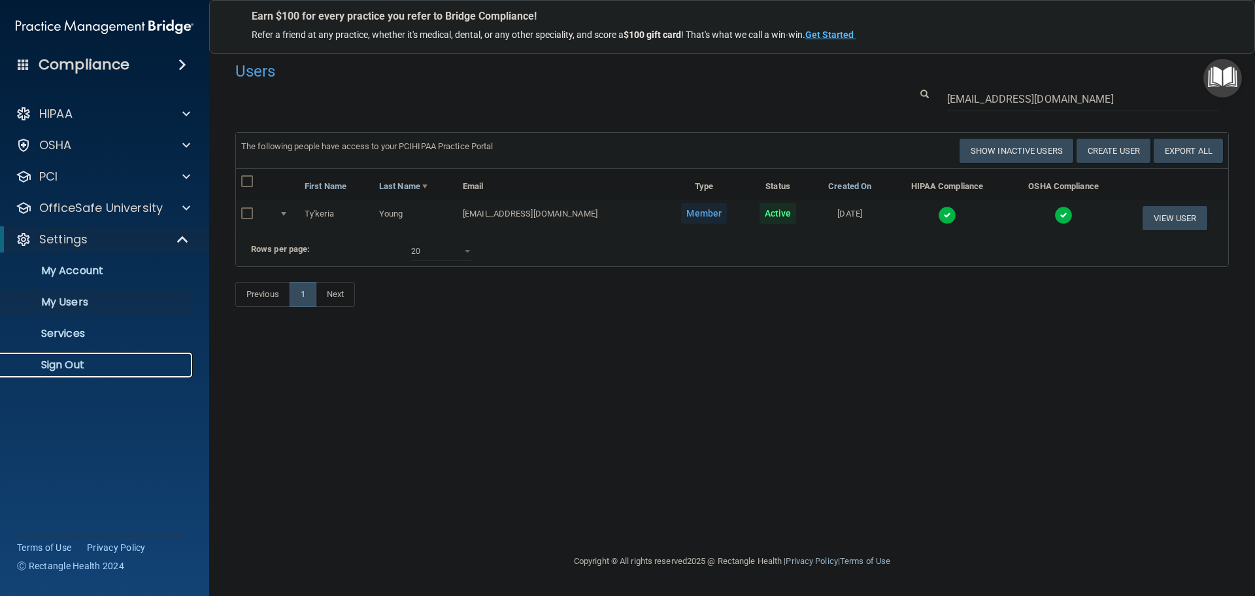
click at [62, 371] on p "Sign Out" at bounding box center [97, 364] width 178 height 13
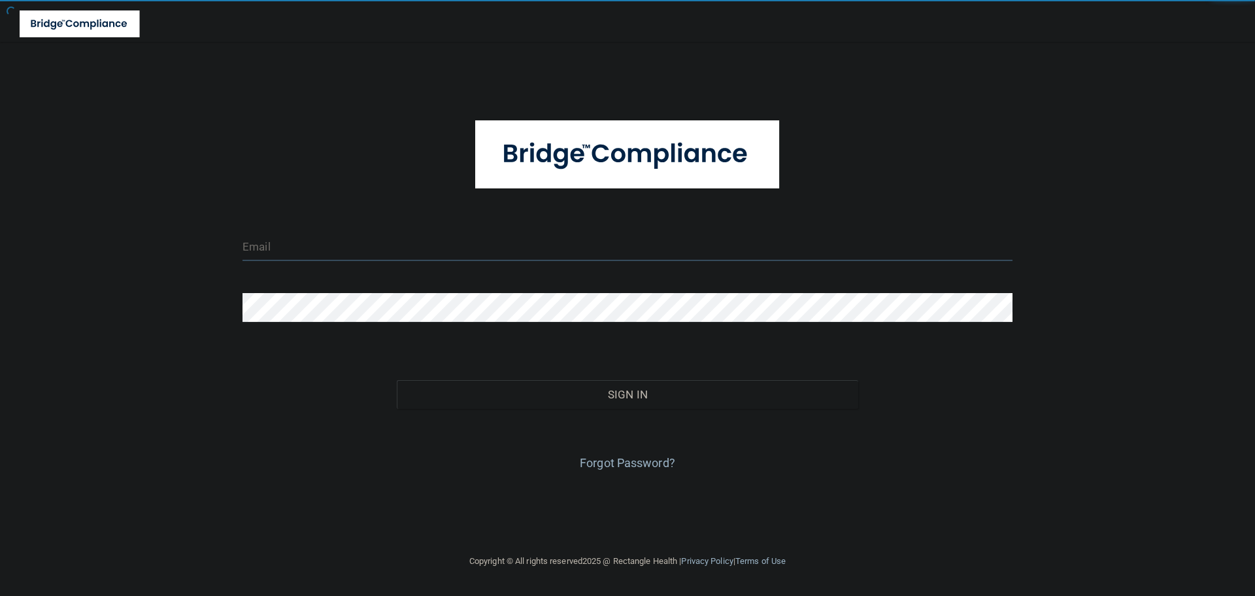
type input "[EMAIL_ADDRESS][DOMAIN_NAME]"
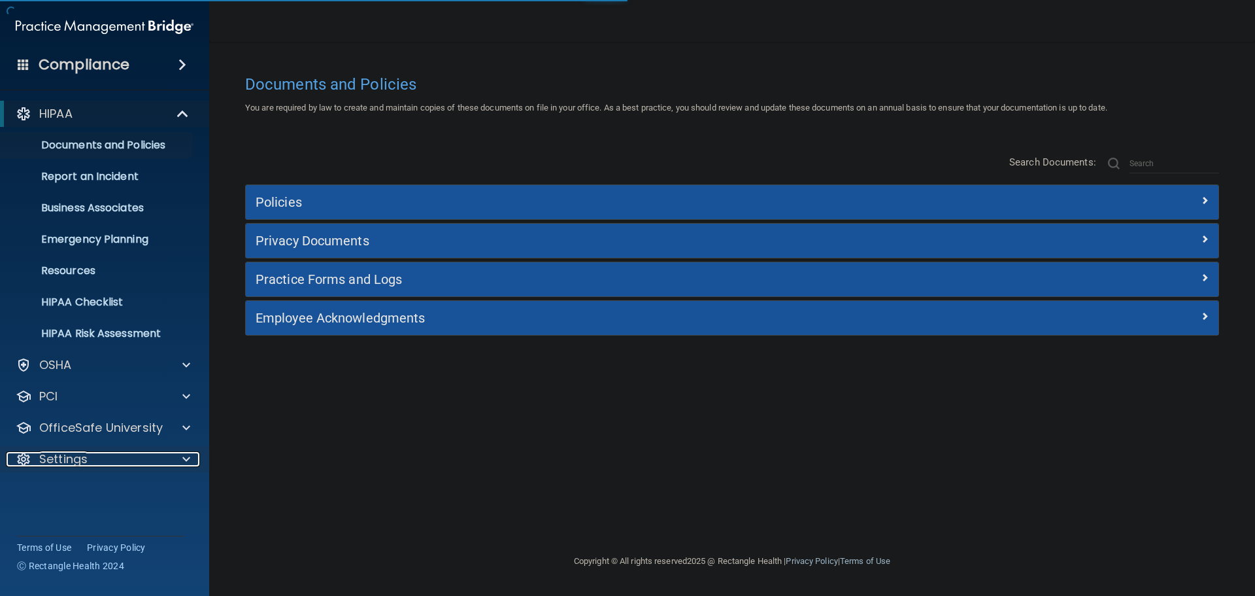
click at [179, 452] on div at bounding box center [183, 459] width 33 height 16
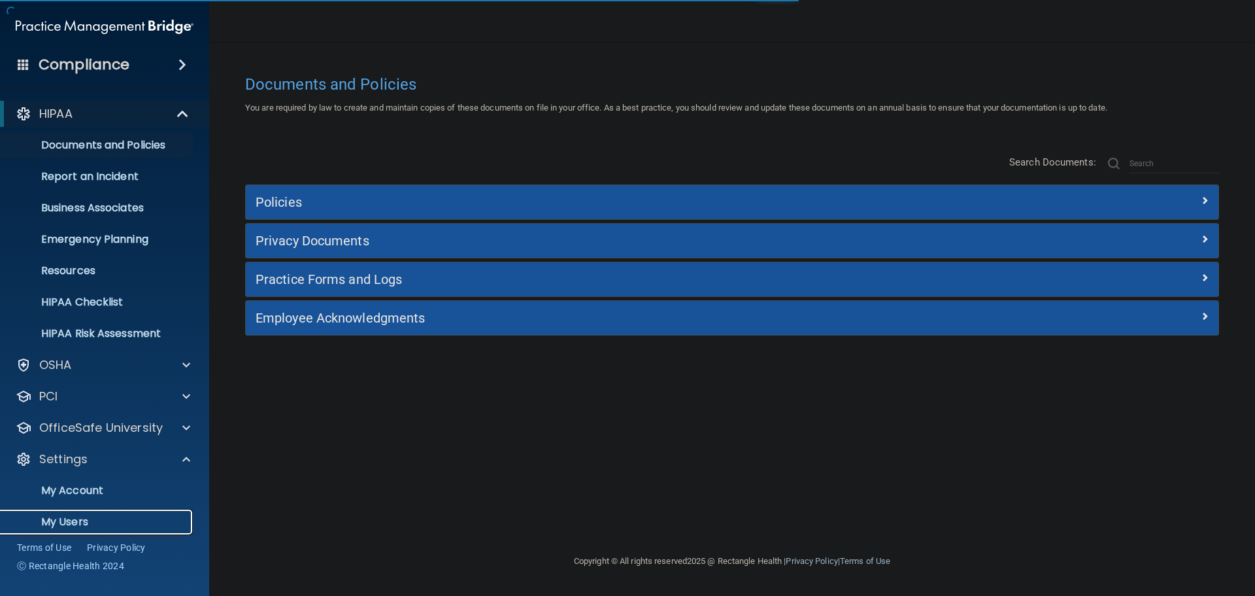
click at [68, 516] on p "My Users" at bounding box center [97, 521] width 178 height 13
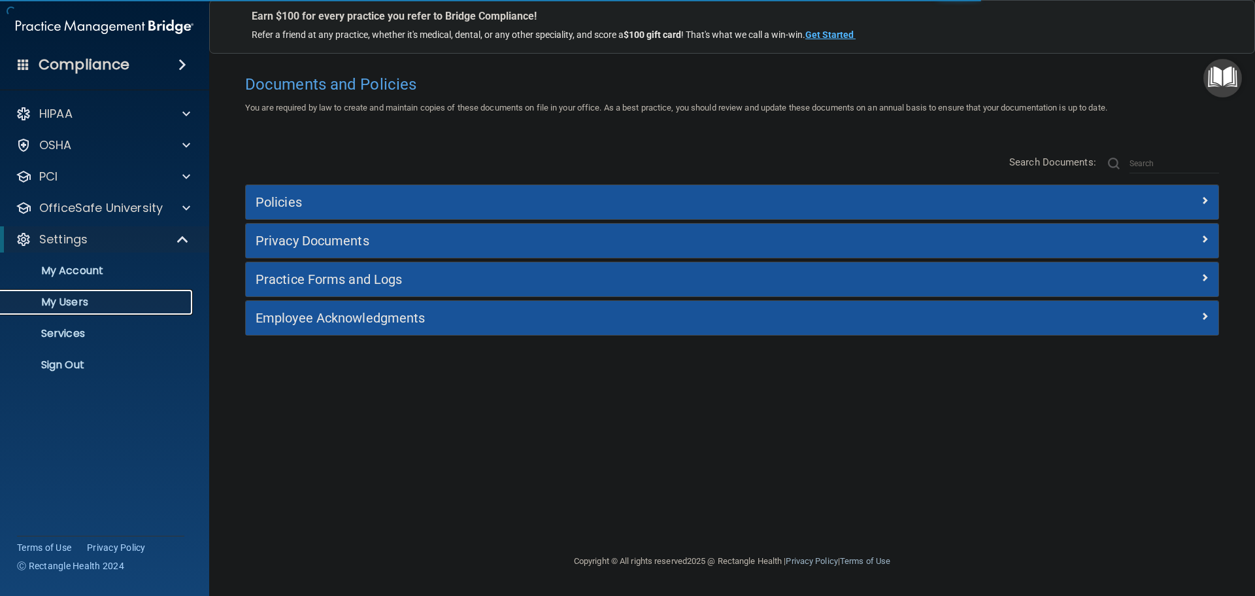
select select "20"
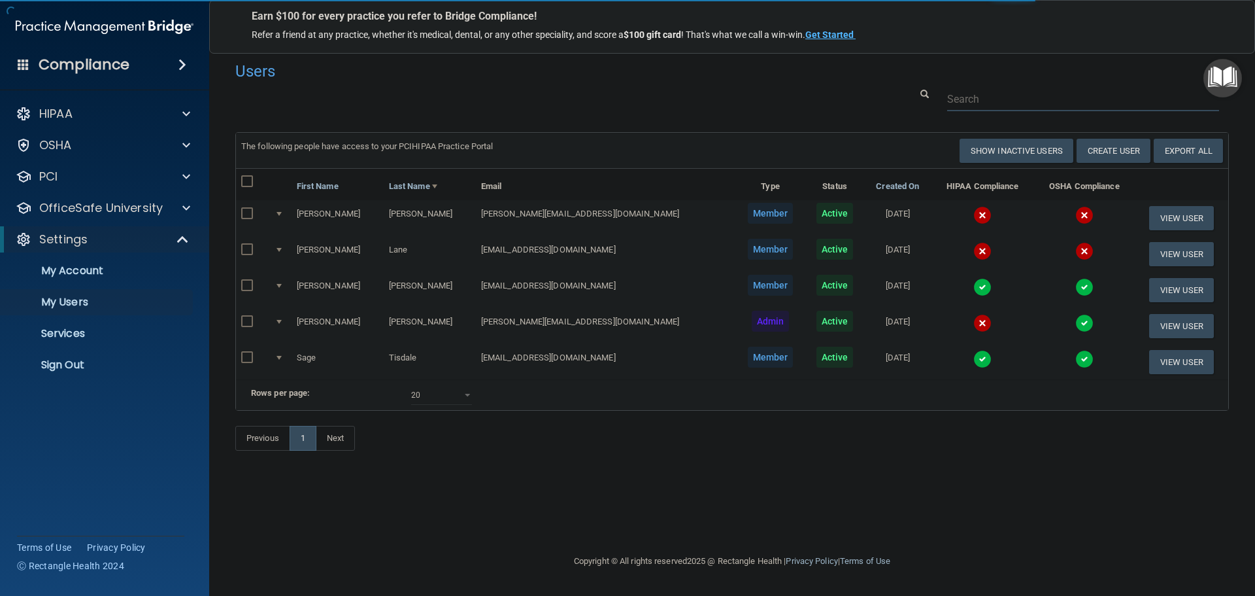
click at [994, 92] on input "text" at bounding box center [1083, 99] width 272 height 24
paste input "laneylane2005@gmail.com"
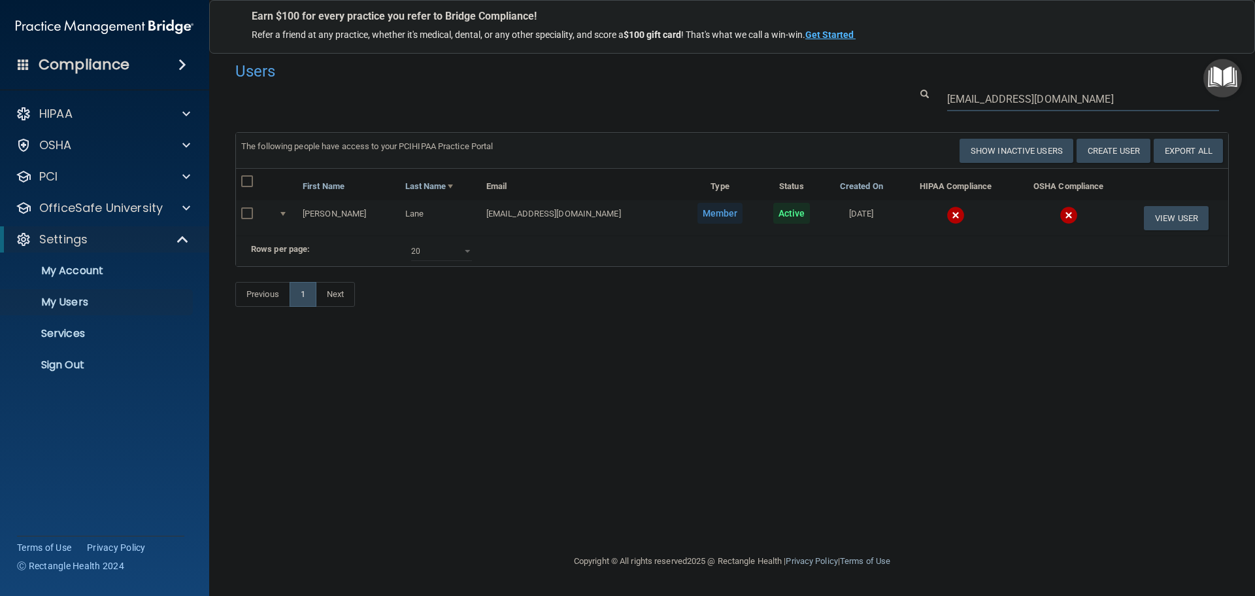
type input "laneylane2005@gmail.com"
click at [919, 214] on td at bounding box center [955, 217] width 114 height 35
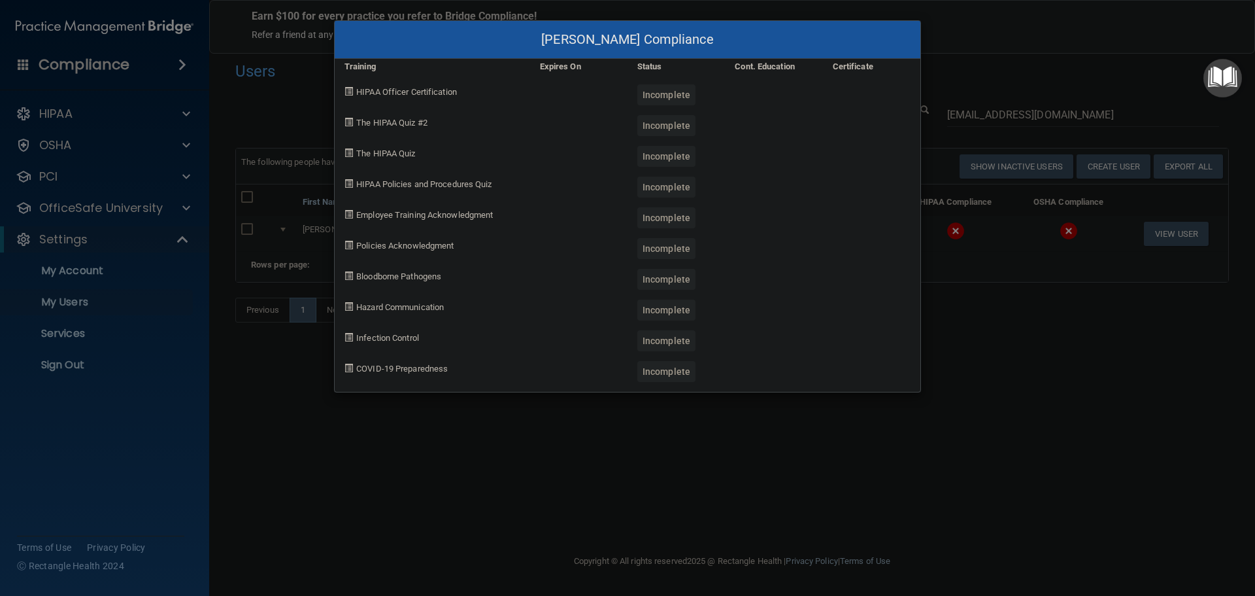
click at [993, 392] on div "Laney Lane's Compliance Training Expires On Status Cont. Education Certificate …" at bounding box center [627, 298] width 1255 height 596
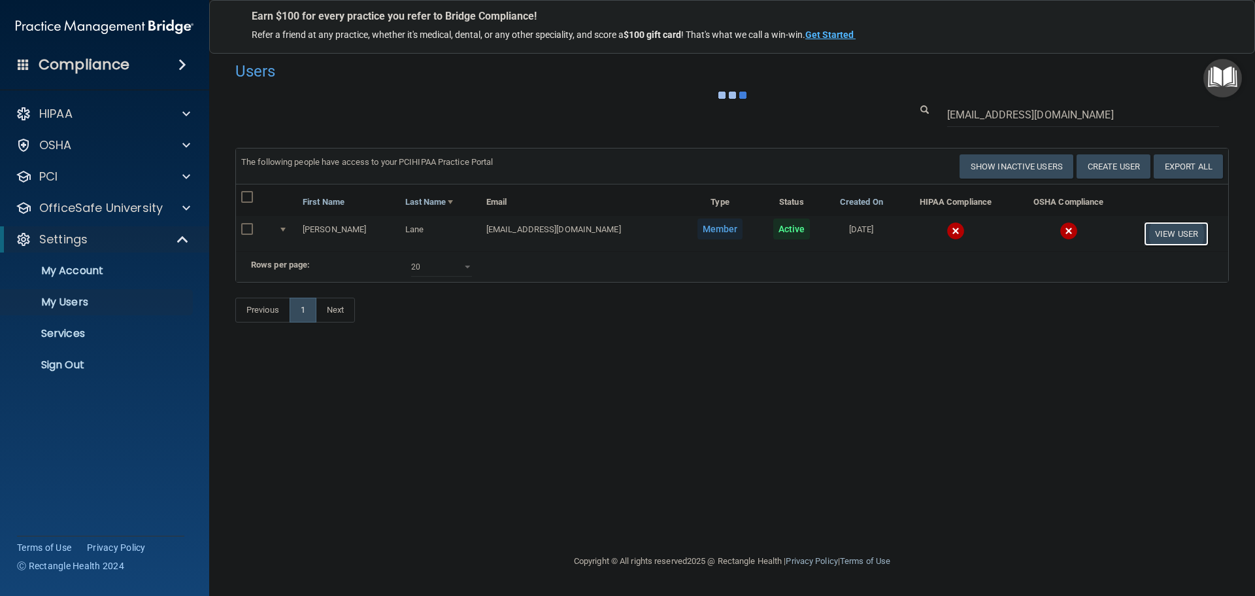
click at [1153, 233] on button "View User" at bounding box center [1176, 234] width 65 height 24
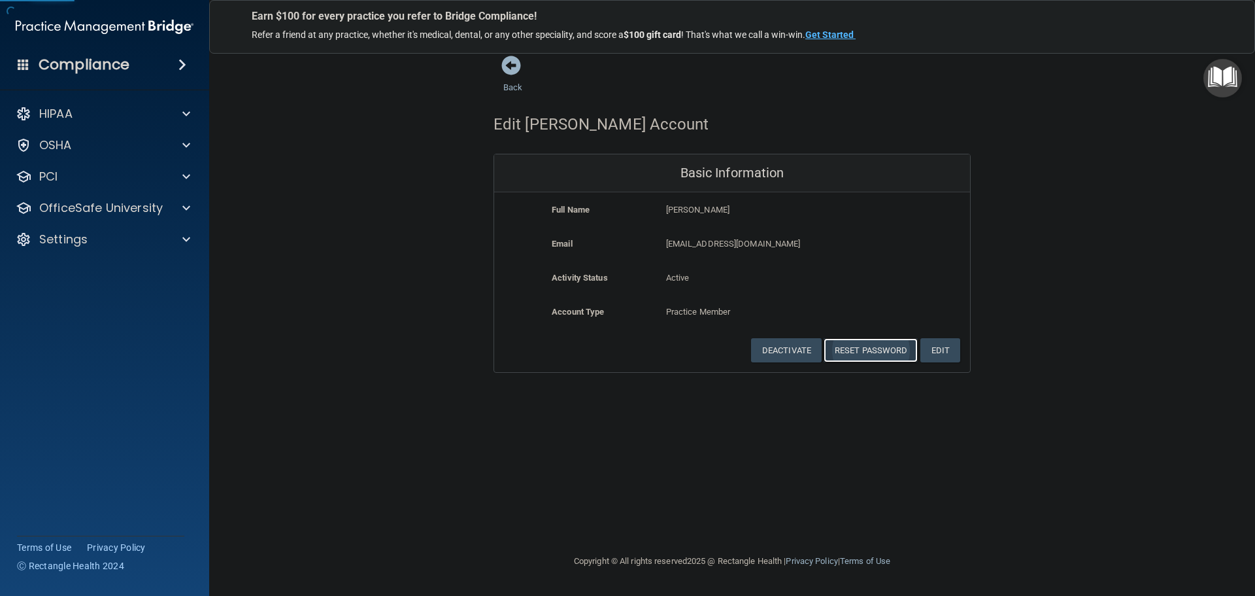
click at [864, 357] on button "Reset Password" at bounding box center [871, 350] width 94 height 24
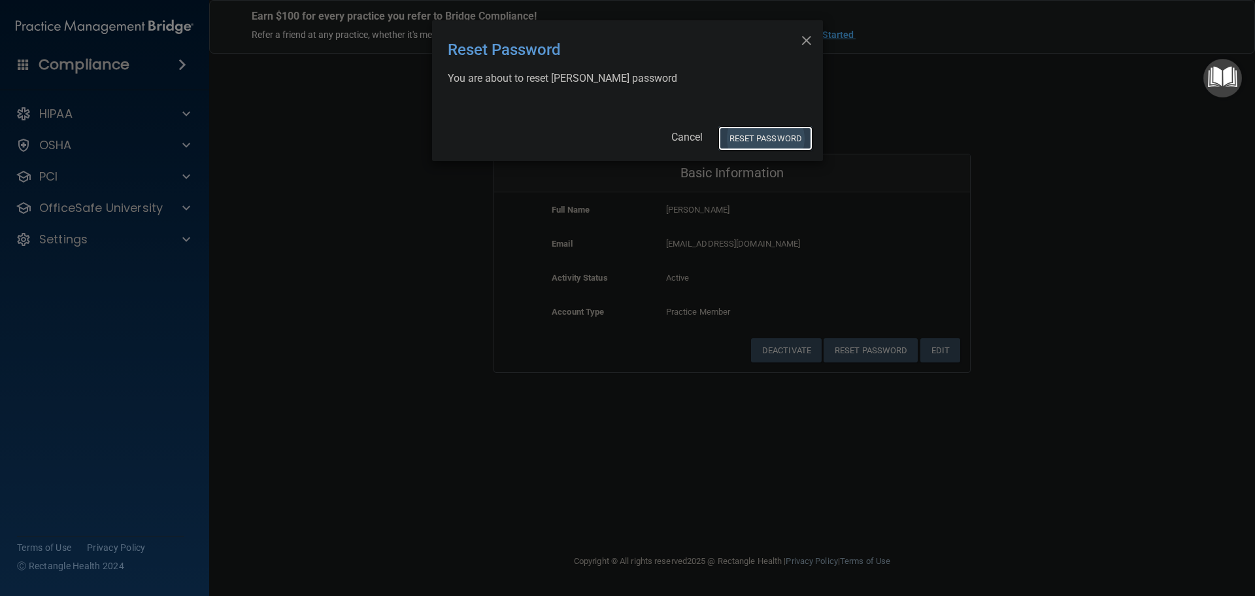
click at [766, 143] on button "Reset Password" at bounding box center [765, 138] width 94 height 24
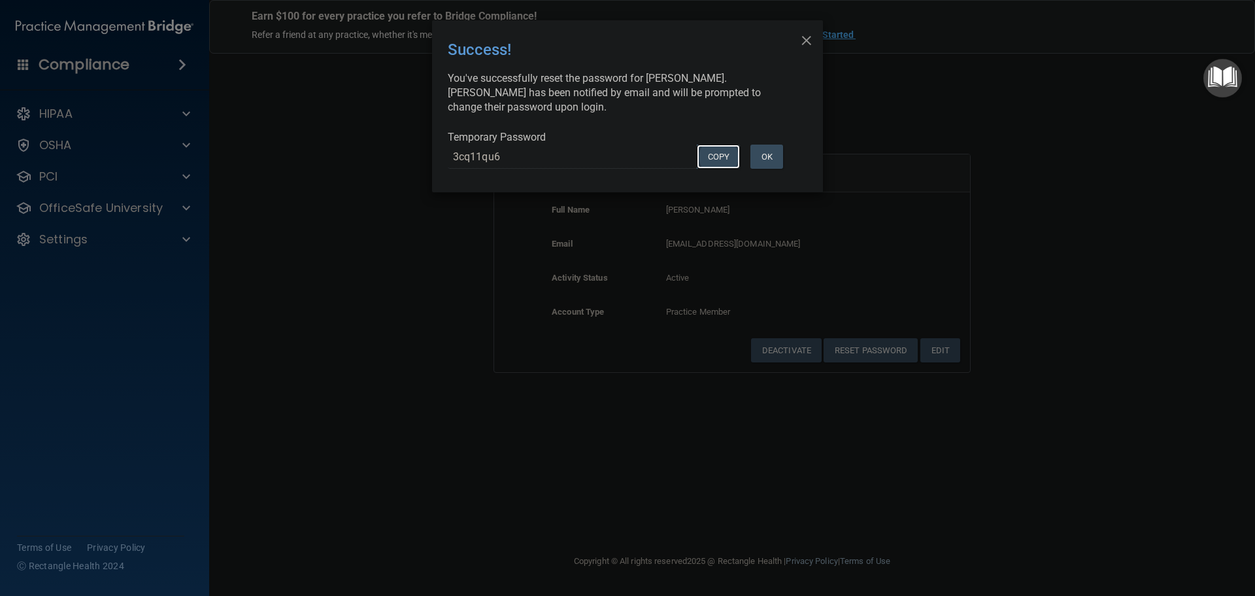
click at [713, 151] on button "COPY" at bounding box center [718, 156] width 43 height 24
click at [446, 231] on div "× Close Success! You've successfully reset the password for Laney Lane. Laney h…" at bounding box center [627, 298] width 1255 height 596
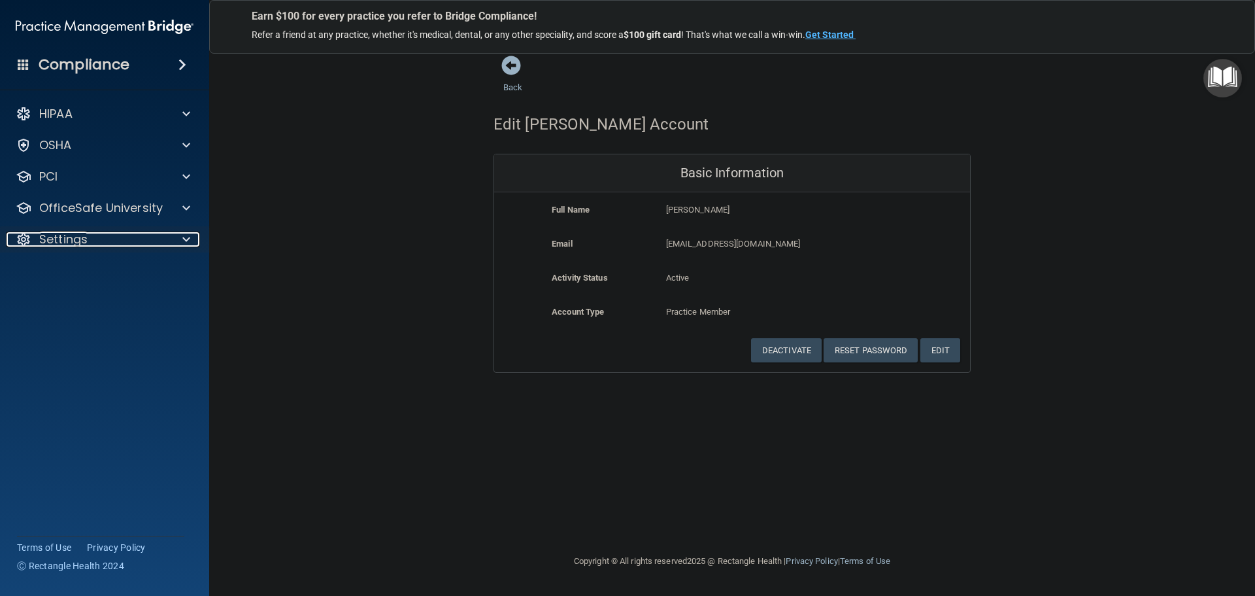
click at [167, 241] on div at bounding box center [183, 239] width 33 height 16
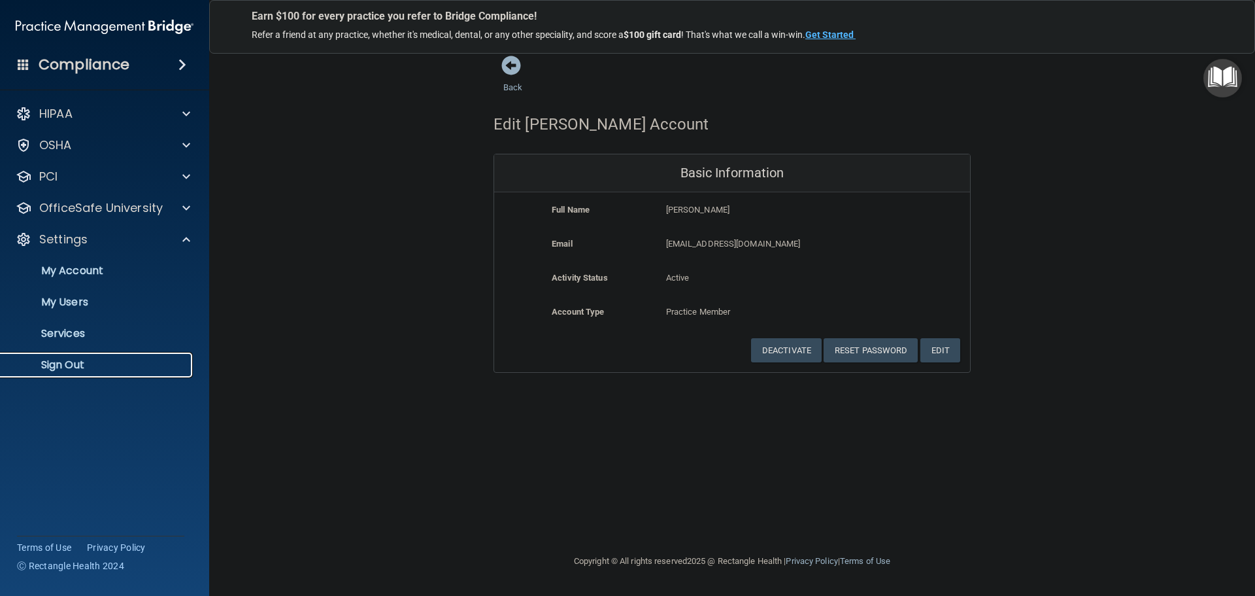
click at [65, 363] on p "Sign Out" at bounding box center [97, 364] width 178 height 13
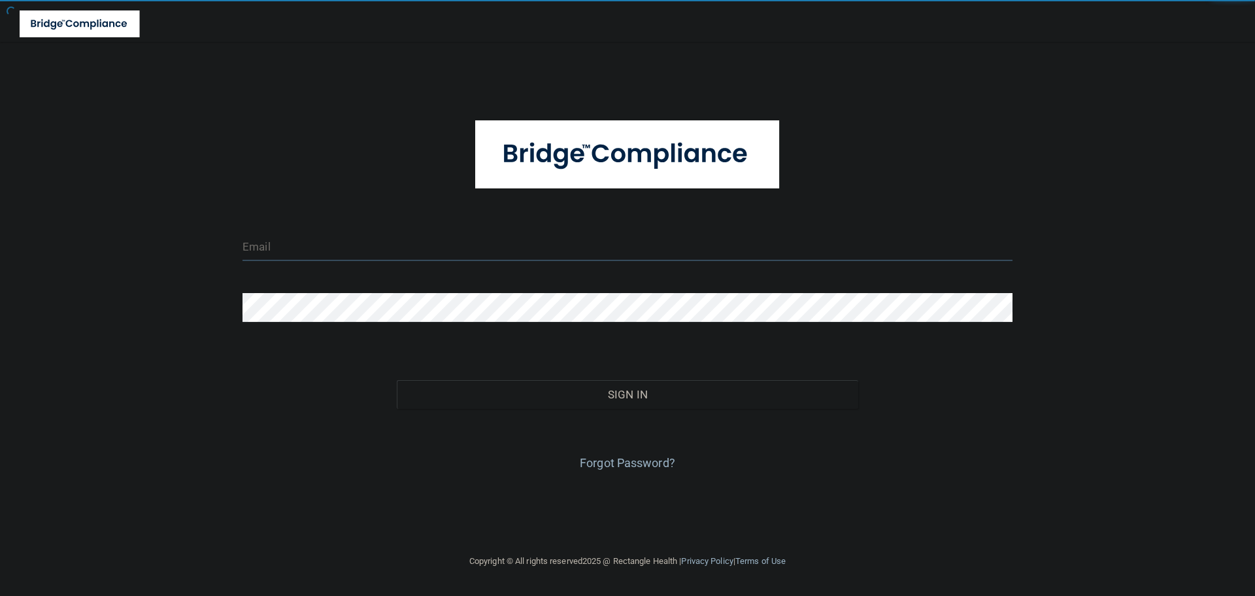
type input "[EMAIL_ADDRESS][DOMAIN_NAME]"
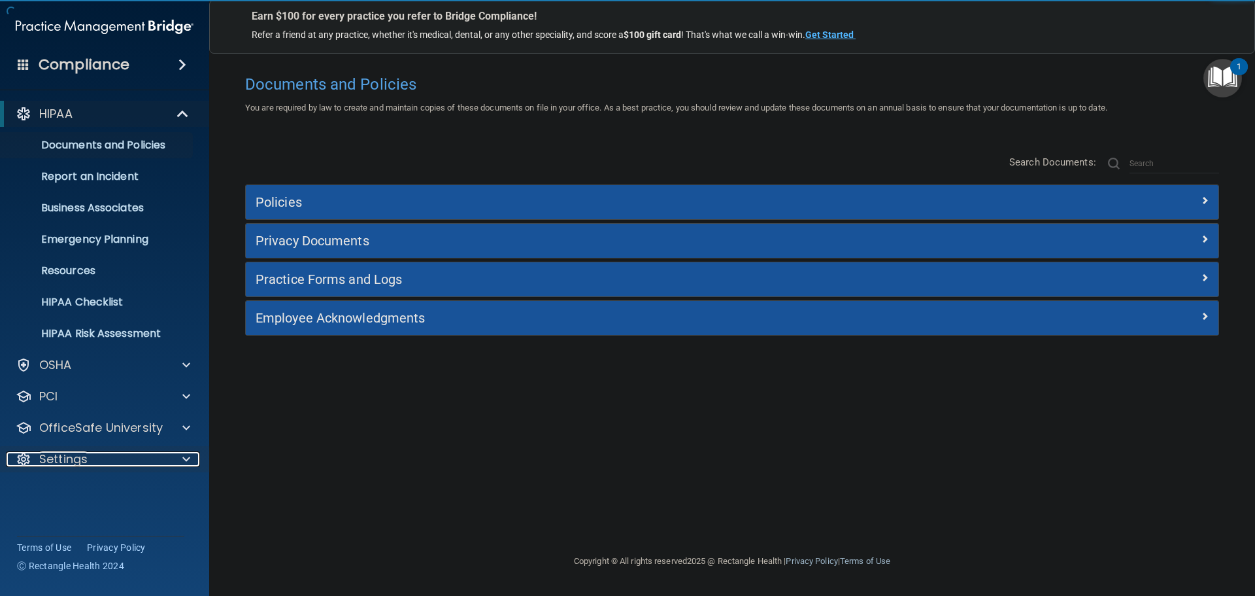
click at [181, 456] on div at bounding box center [183, 459] width 33 height 16
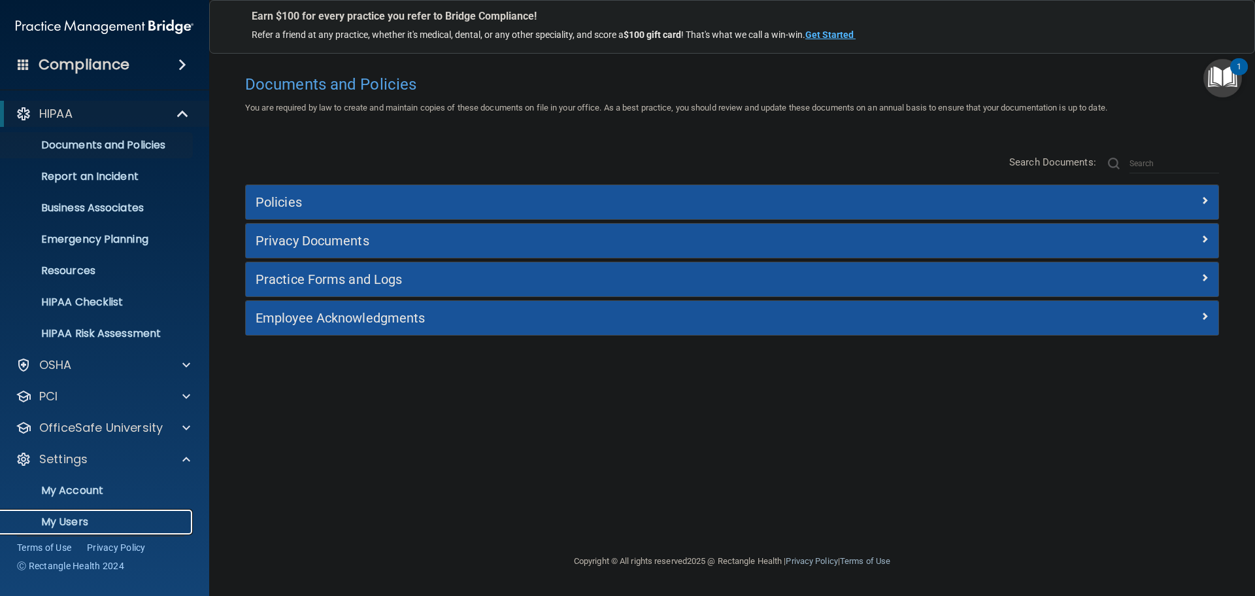
click at [73, 512] on link "My Users" at bounding box center [90, 522] width 206 height 26
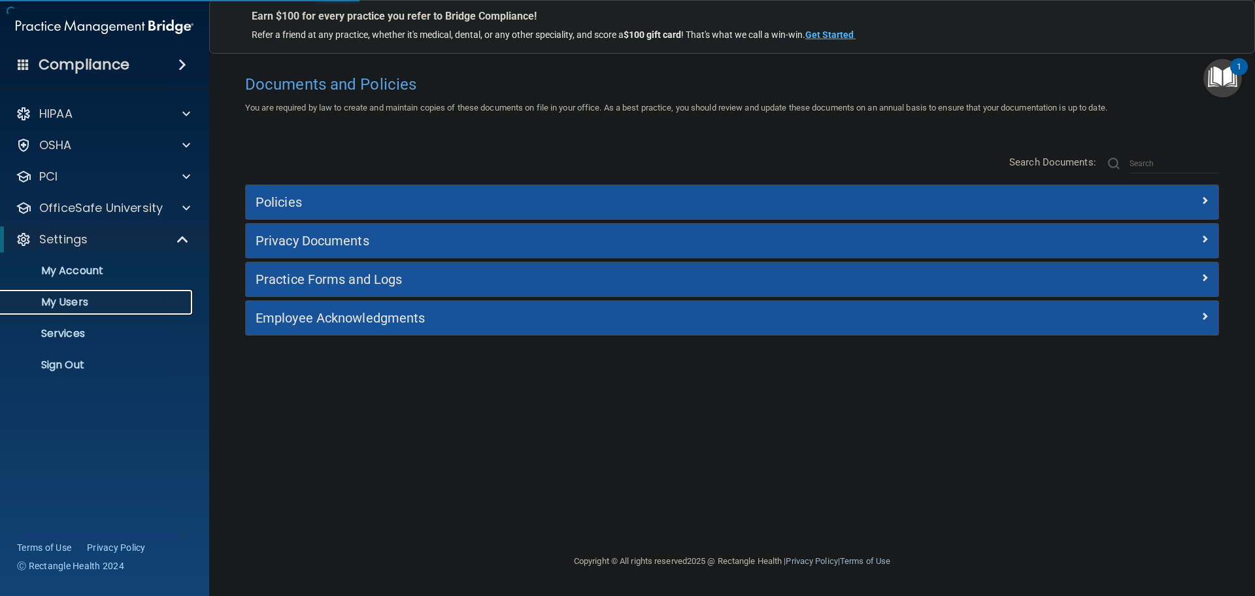
select select "20"
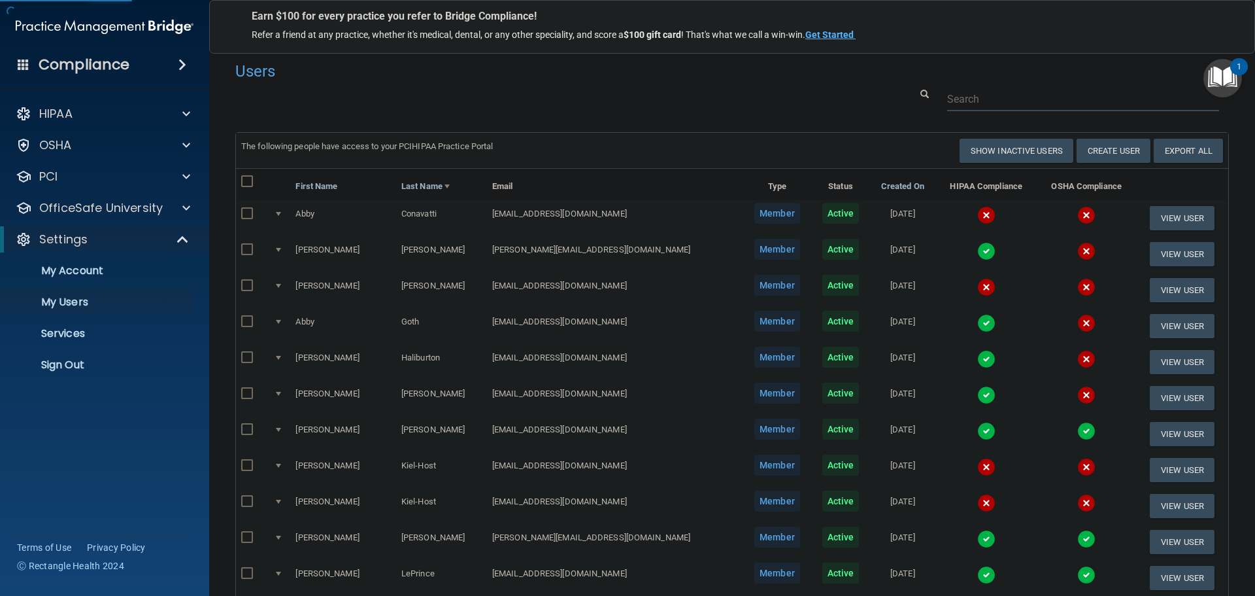
click at [981, 101] on input "text" at bounding box center [1083, 99] width 272 height 24
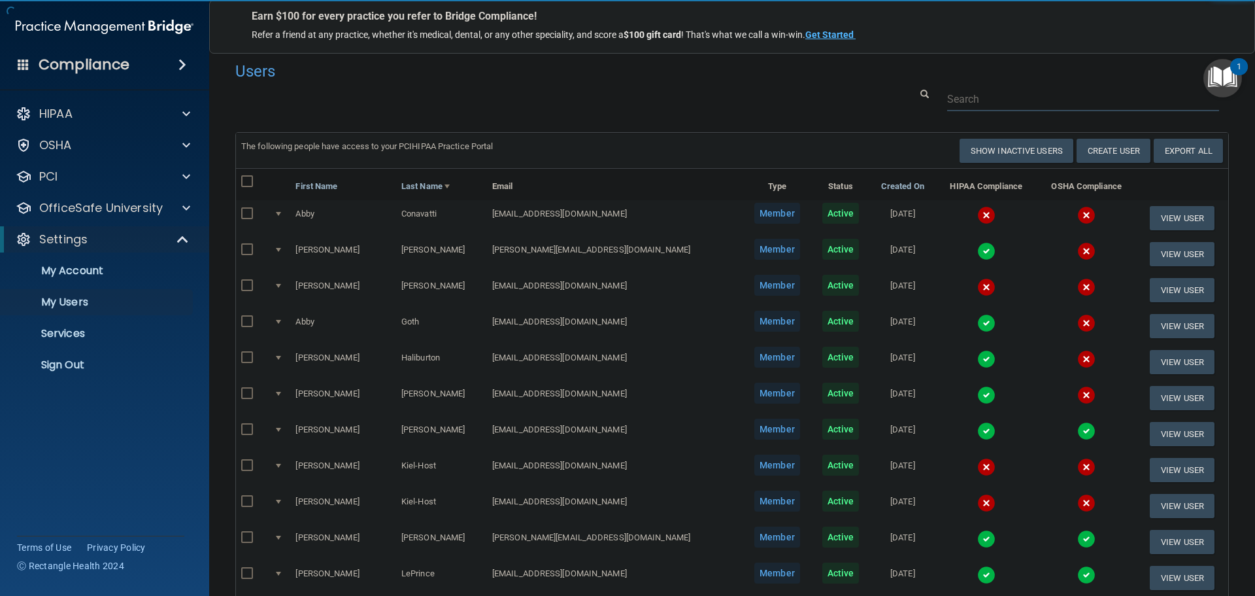
paste input "brittany.hartwig16@gmail.com"
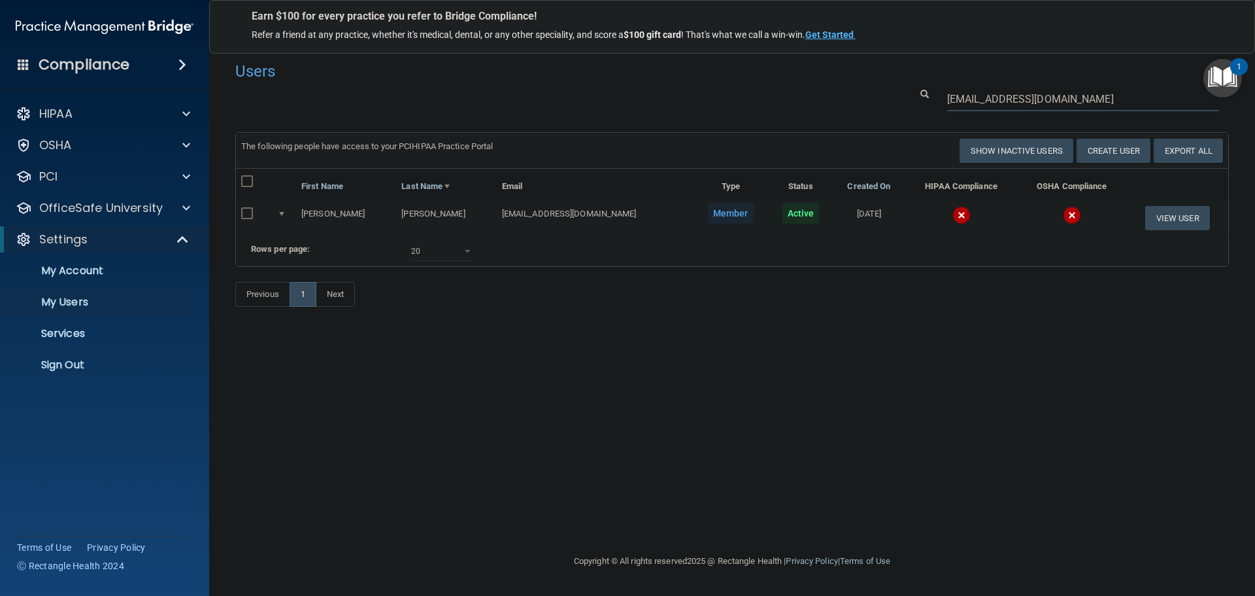
type input "brittany.hartwig16@gmail.com"
click at [952, 207] on img at bounding box center [961, 215] width 18 height 18
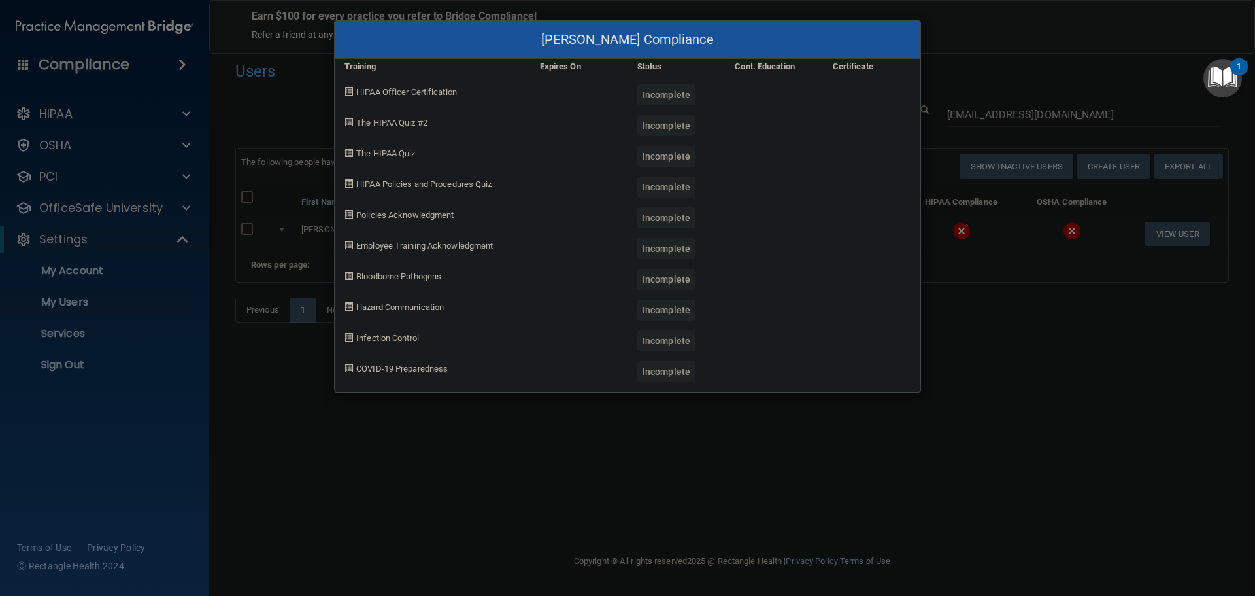
click at [979, 358] on div "Brittany Myhre's Compliance Training Expires On Status Cont. Education Certific…" at bounding box center [627, 298] width 1255 height 596
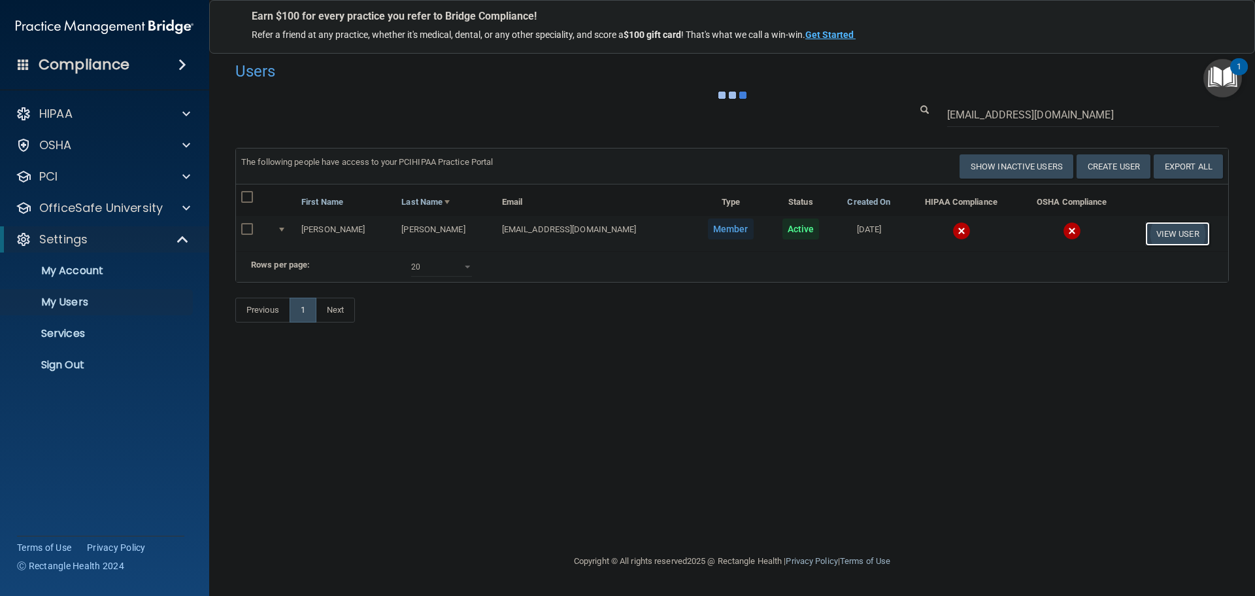
click at [1157, 234] on button "View User" at bounding box center [1177, 234] width 65 height 24
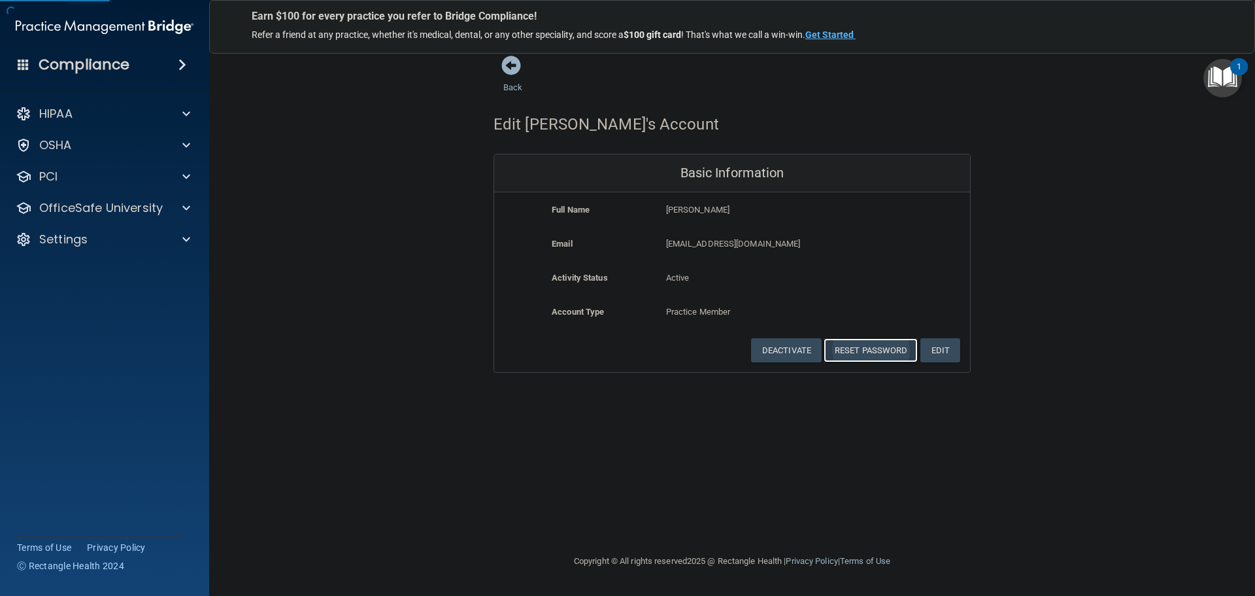
click at [862, 345] on button "Reset Password" at bounding box center [871, 350] width 94 height 24
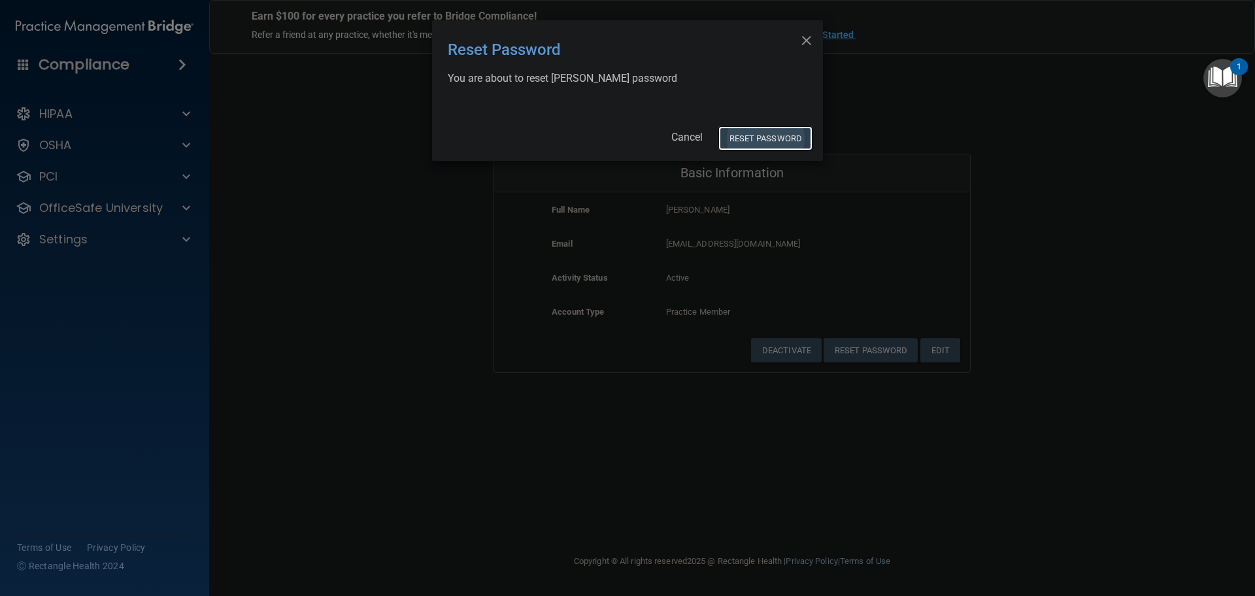
click at [775, 137] on button "Reset Password" at bounding box center [765, 138] width 94 height 24
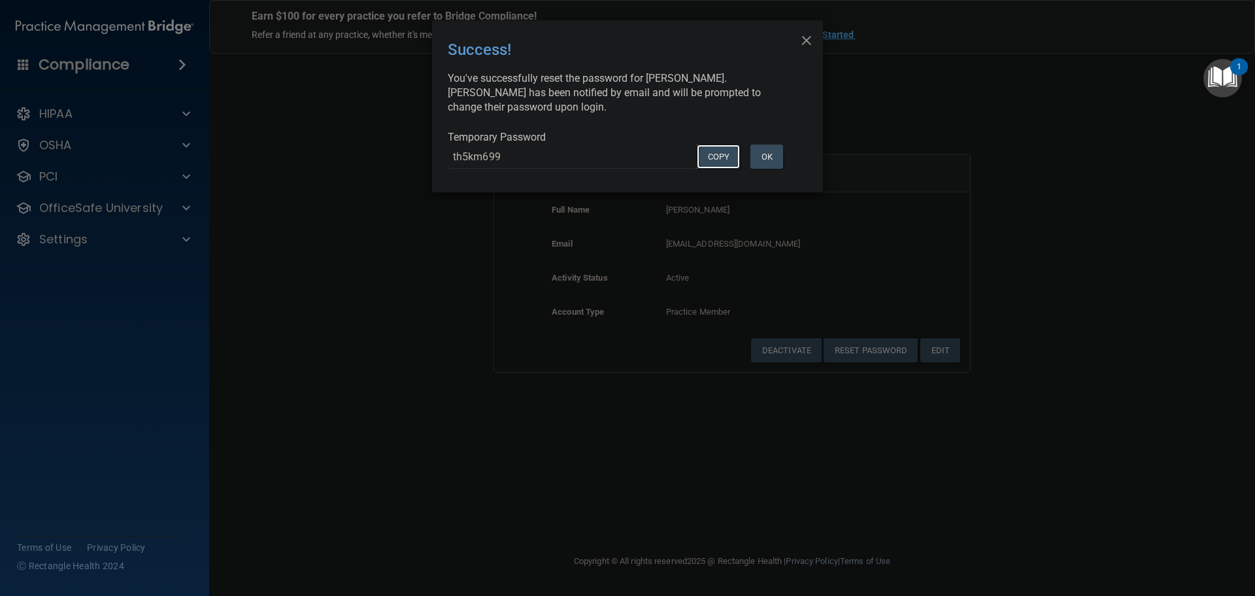
click at [701, 161] on button "COPY" at bounding box center [718, 156] width 43 height 24
click at [533, 249] on div "× Close Success! You've successfully reset the password for Brittany Myhre. Bri…" at bounding box center [627, 298] width 1255 height 596
